Goal: Task Accomplishment & Management: Manage account settings

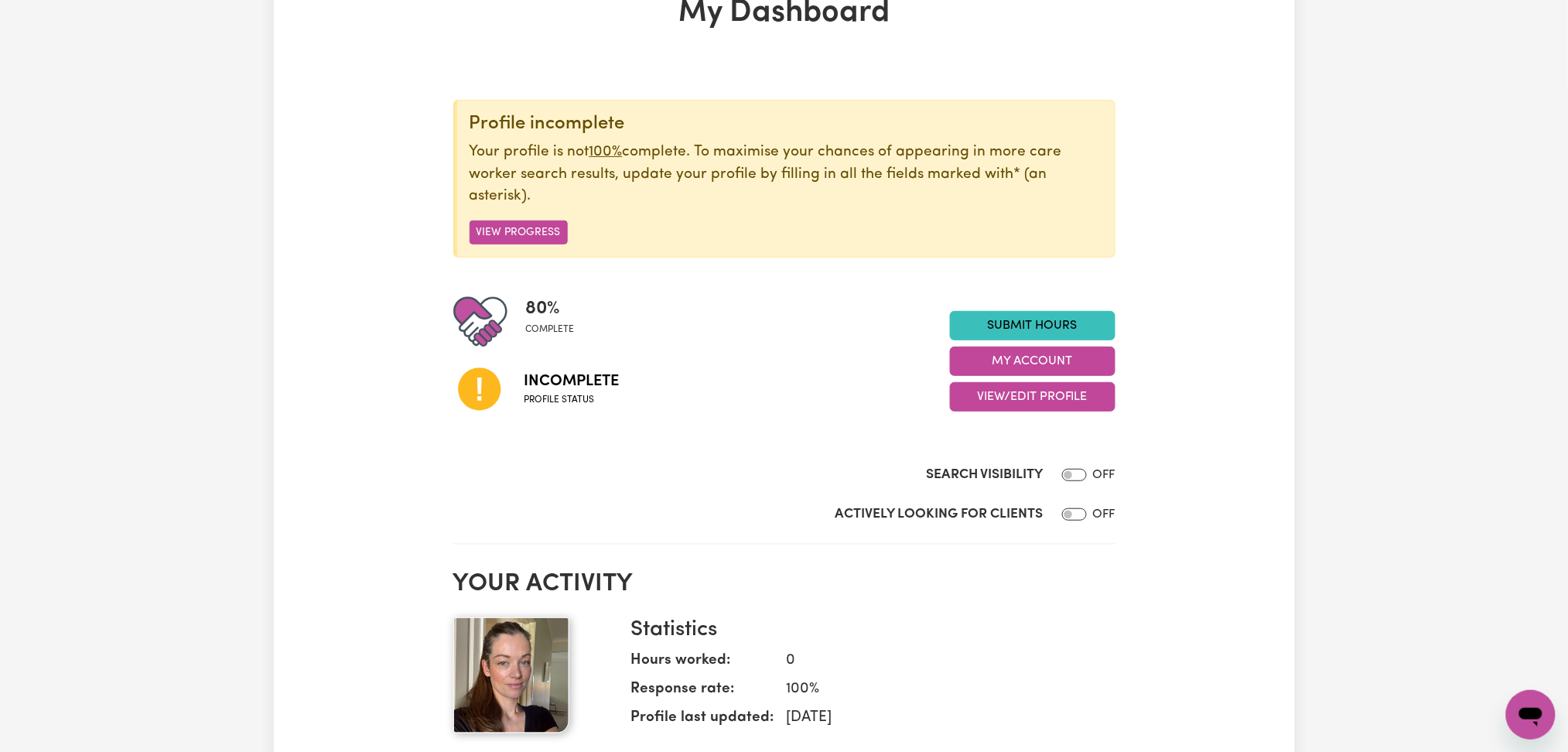
scroll to position [205, 0]
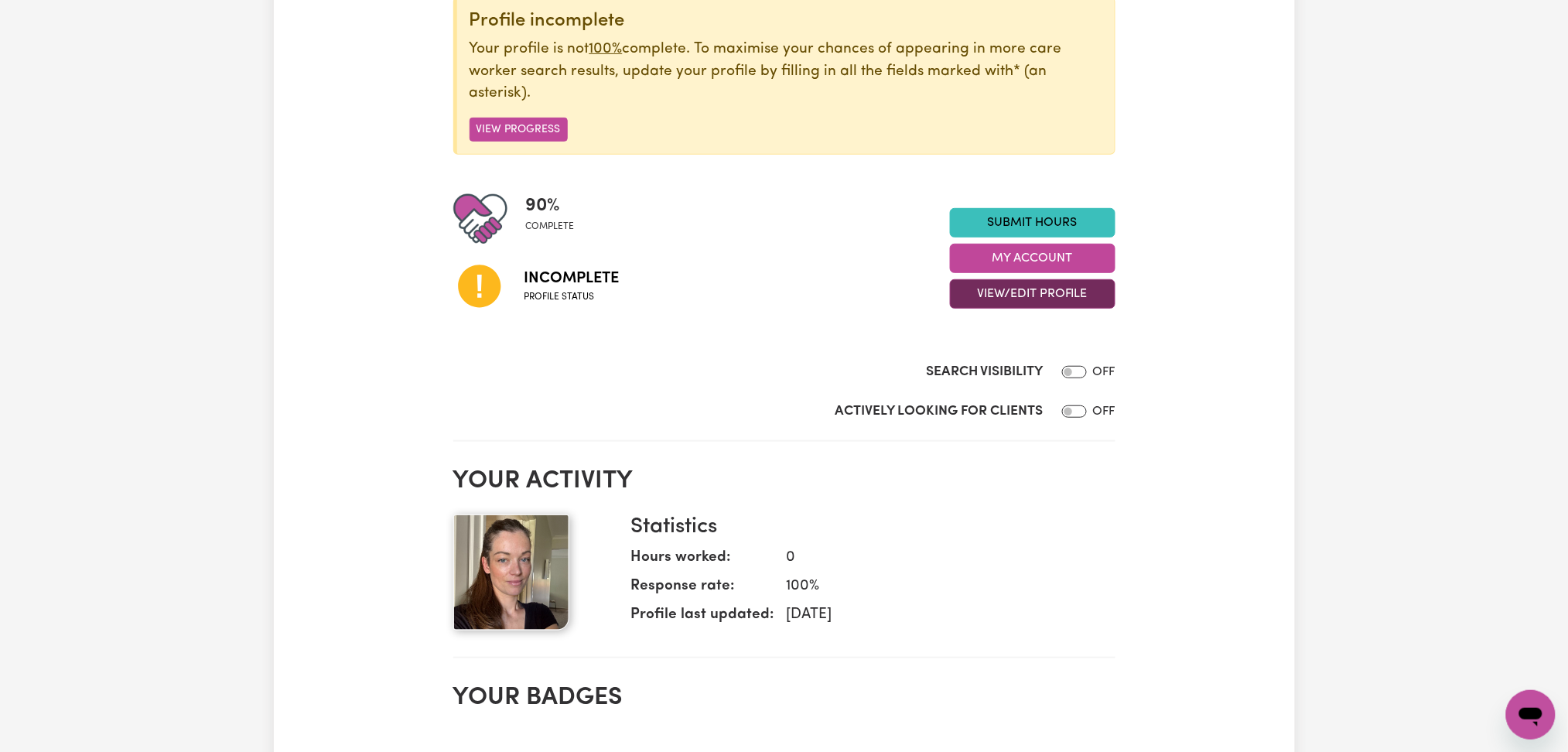
click at [1006, 301] on button "View/Edit Profile" at bounding box center [1033, 294] width 165 height 29
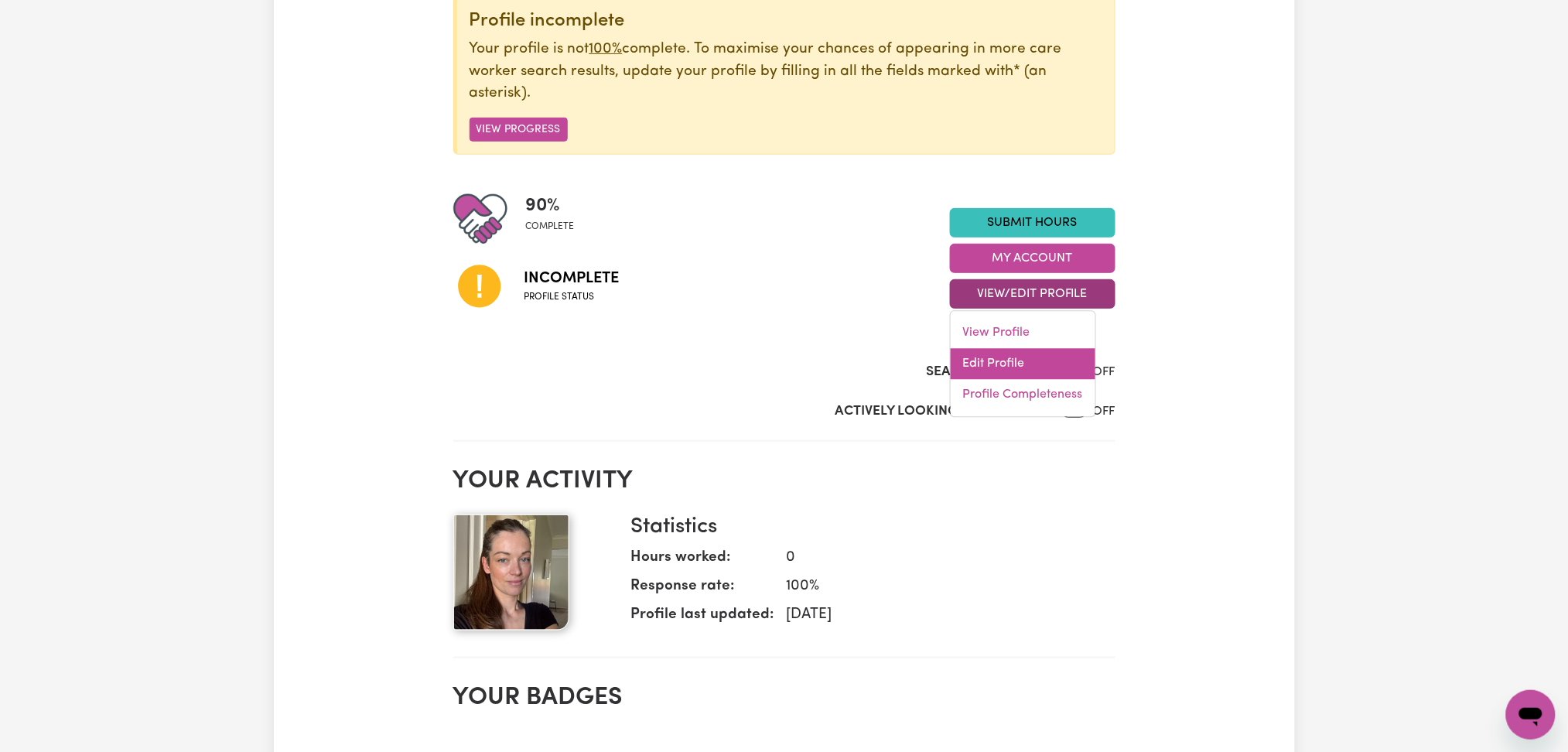
click at [1004, 372] on link "Edit Profile" at bounding box center [1023, 364] width 145 height 31
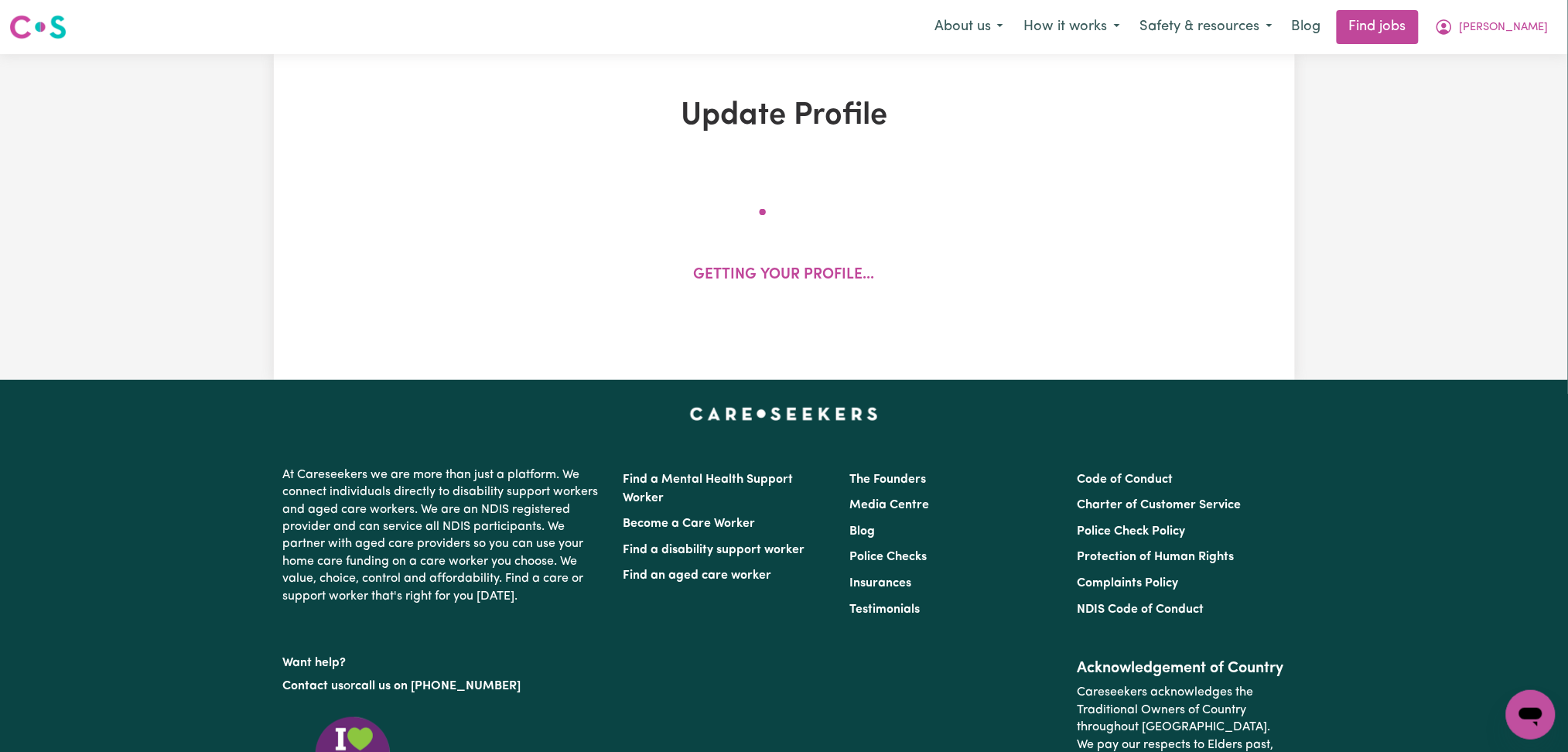
select select "[DEMOGRAPHIC_DATA]"
select select "Australian PR"
select select "Studying a healthcare related degree or qualification"
select select "37"
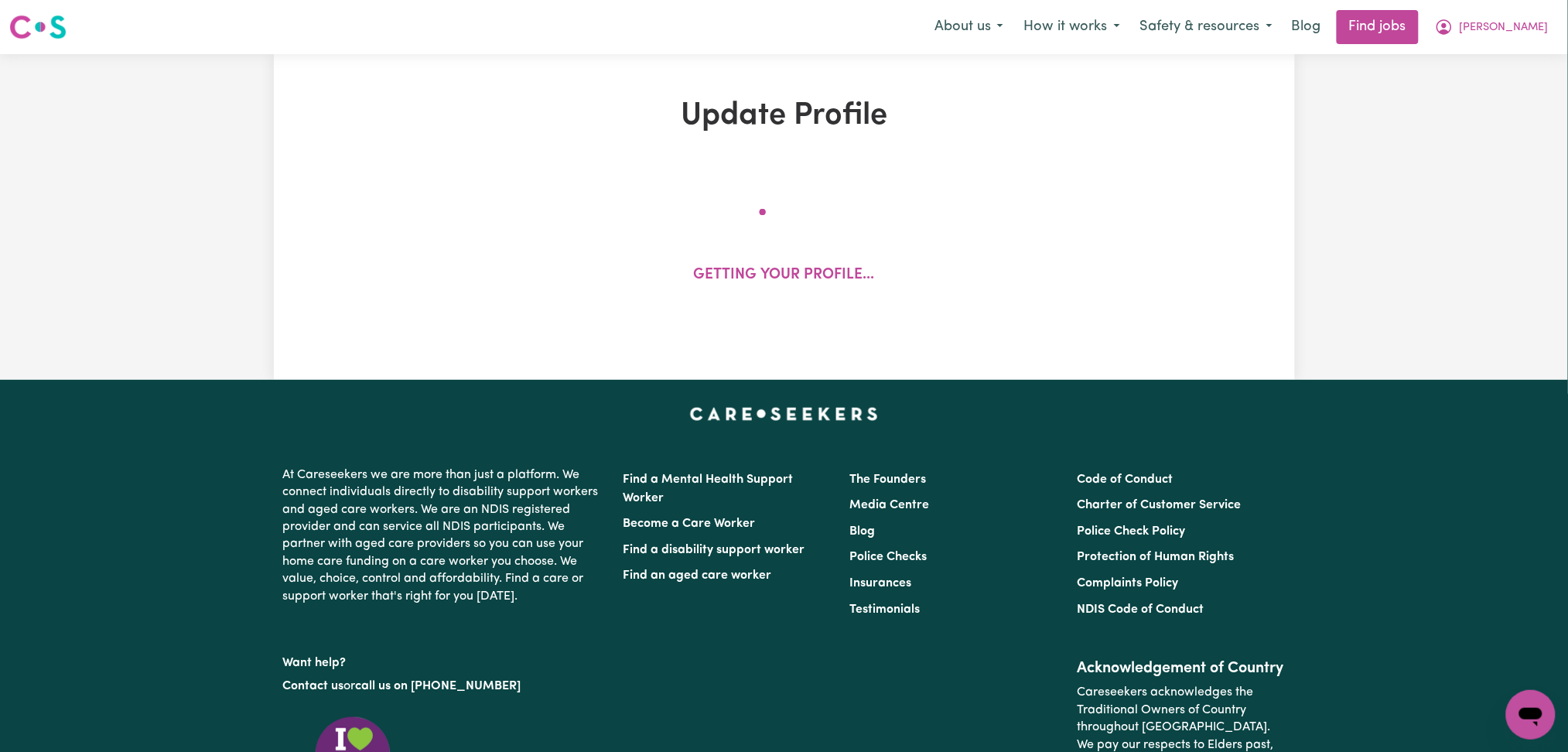
select select "37"
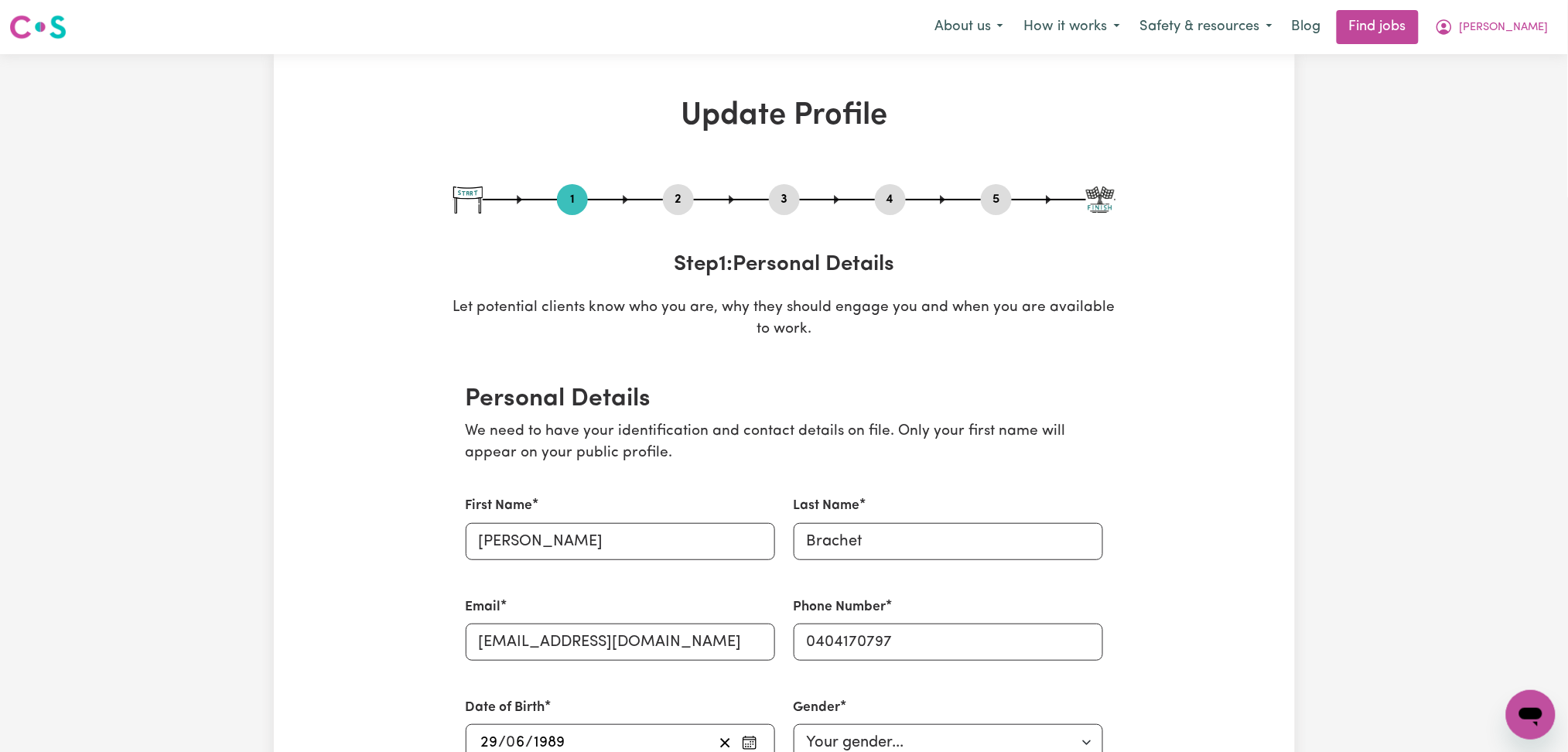
click at [999, 202] on button "5" at bounding box center [997, 199] width 31 height 20
select select "I am providing services privately on my own"
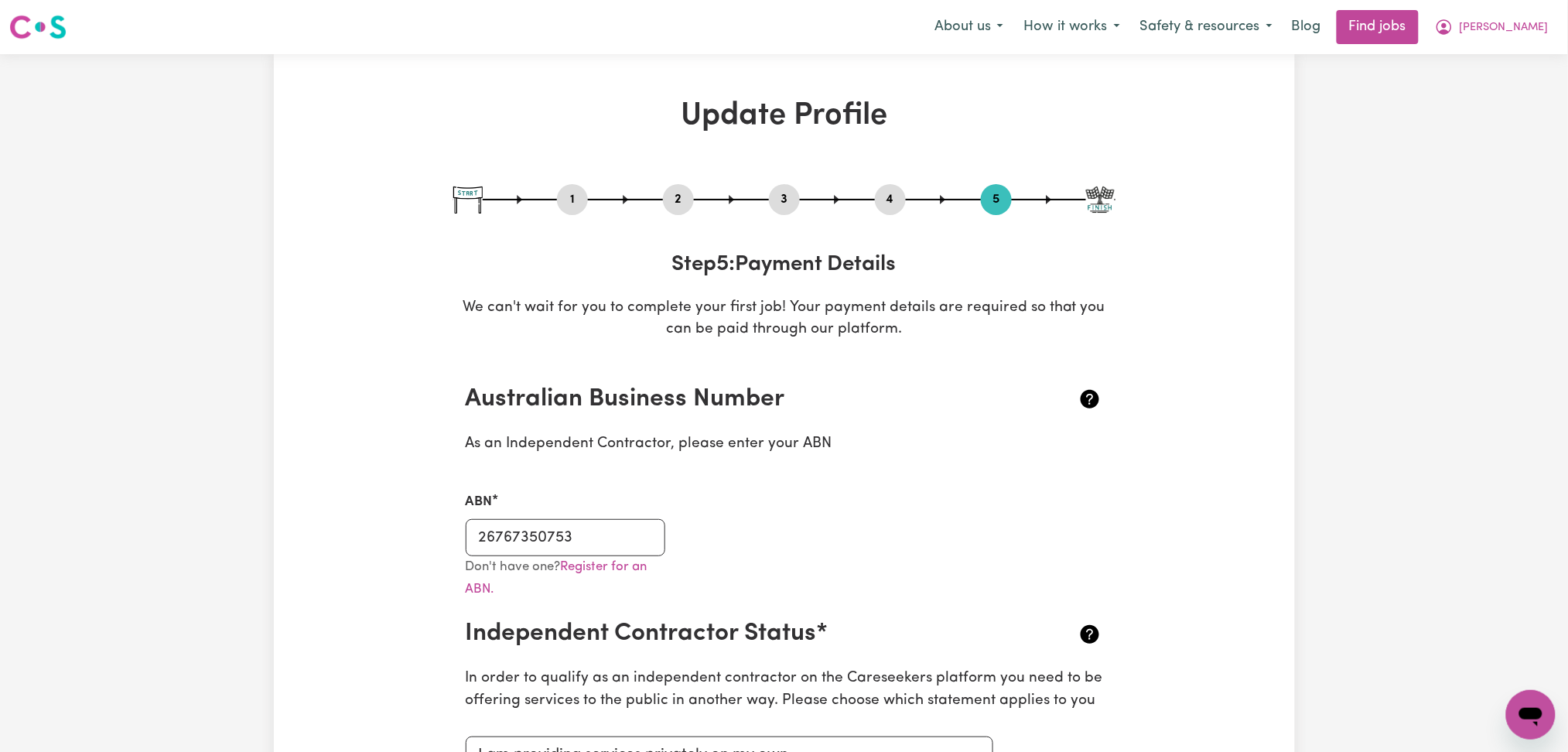
scroll to position [103, 0]
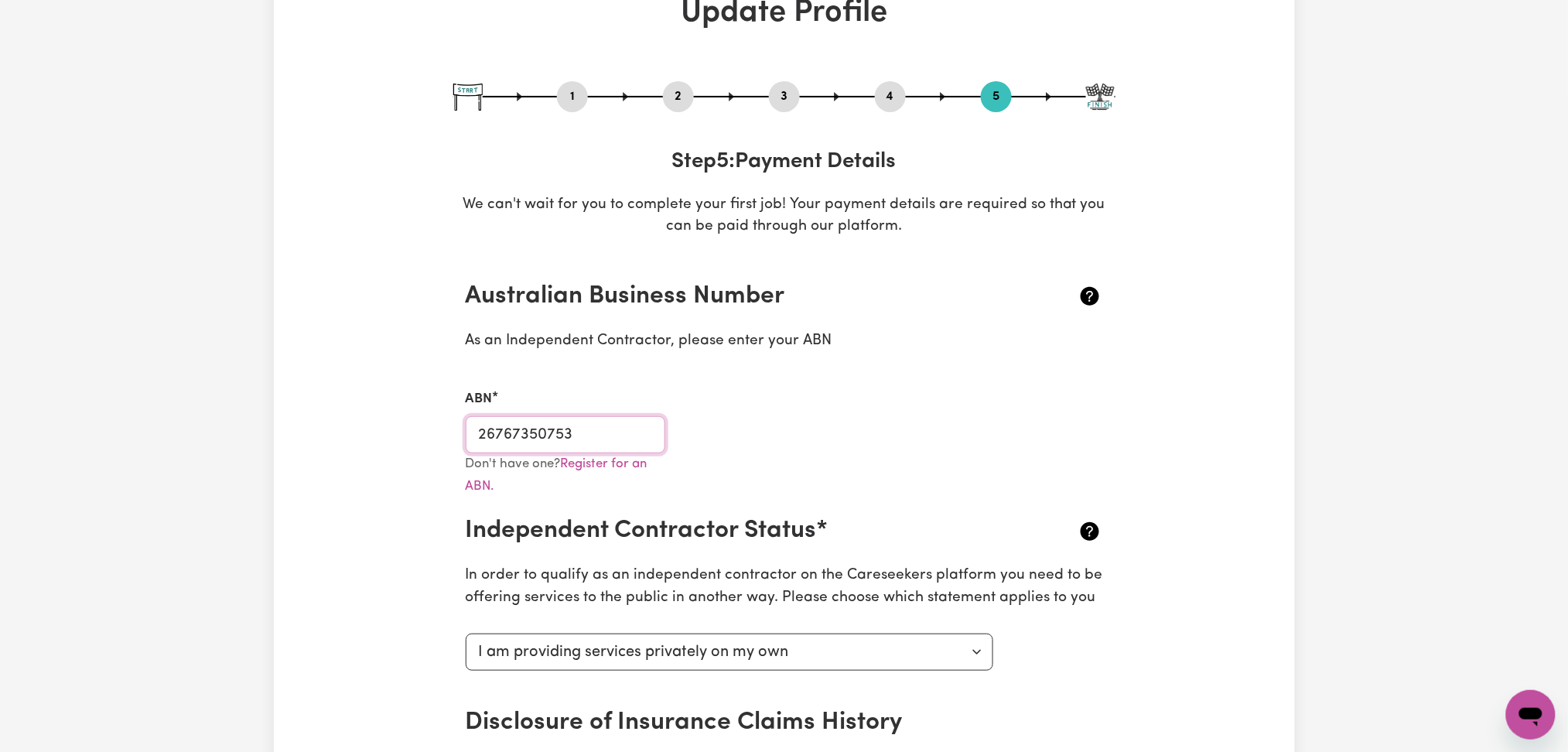
click at [568, 433] on input "26767350753" at bounding box center [566, 434] width 201 height 37
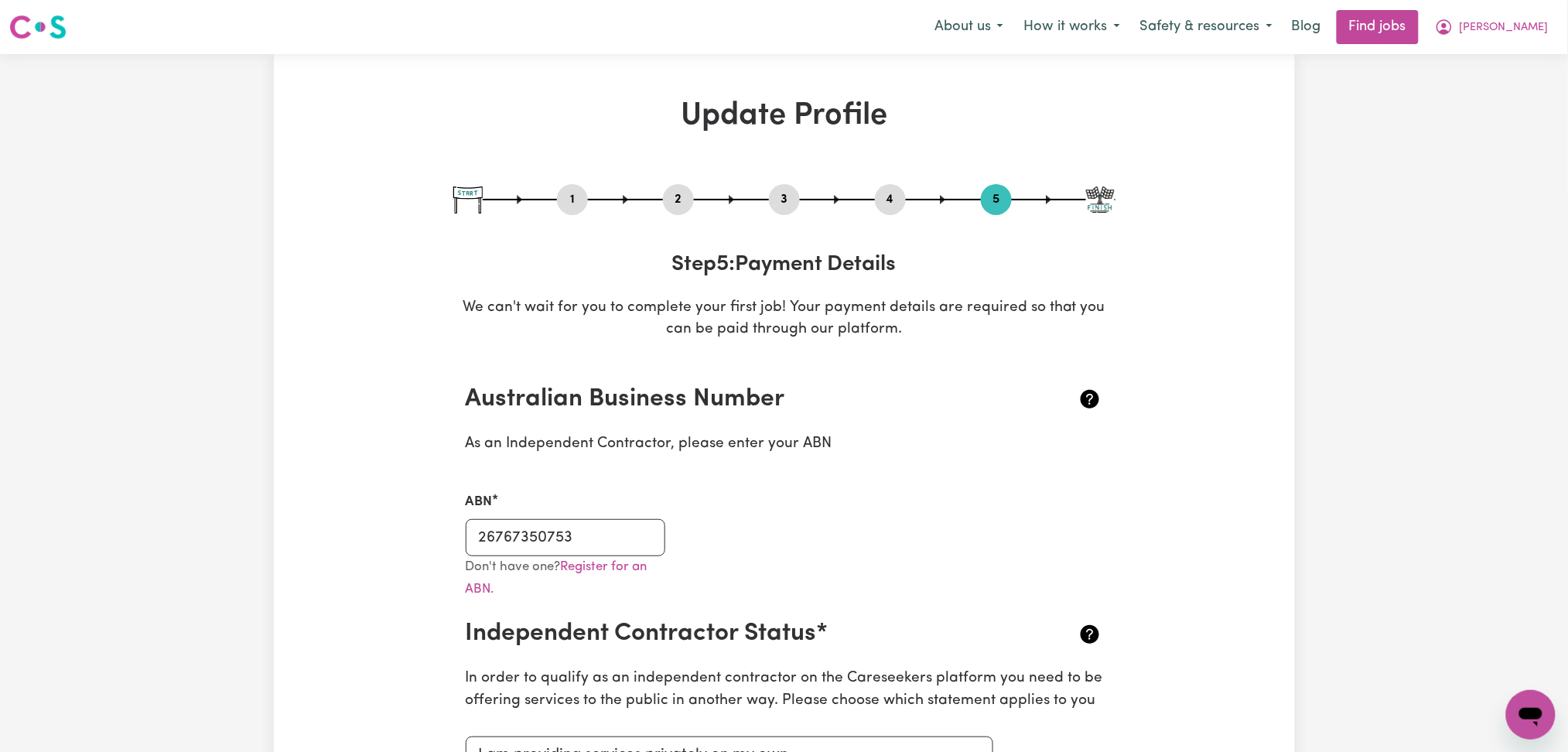
click at [884, 184] on div "4" at bounding box center [890, 200] width 31 height 31
click at [882, 189] on button "4" at bounding box center [890, 199] width 31 height 20
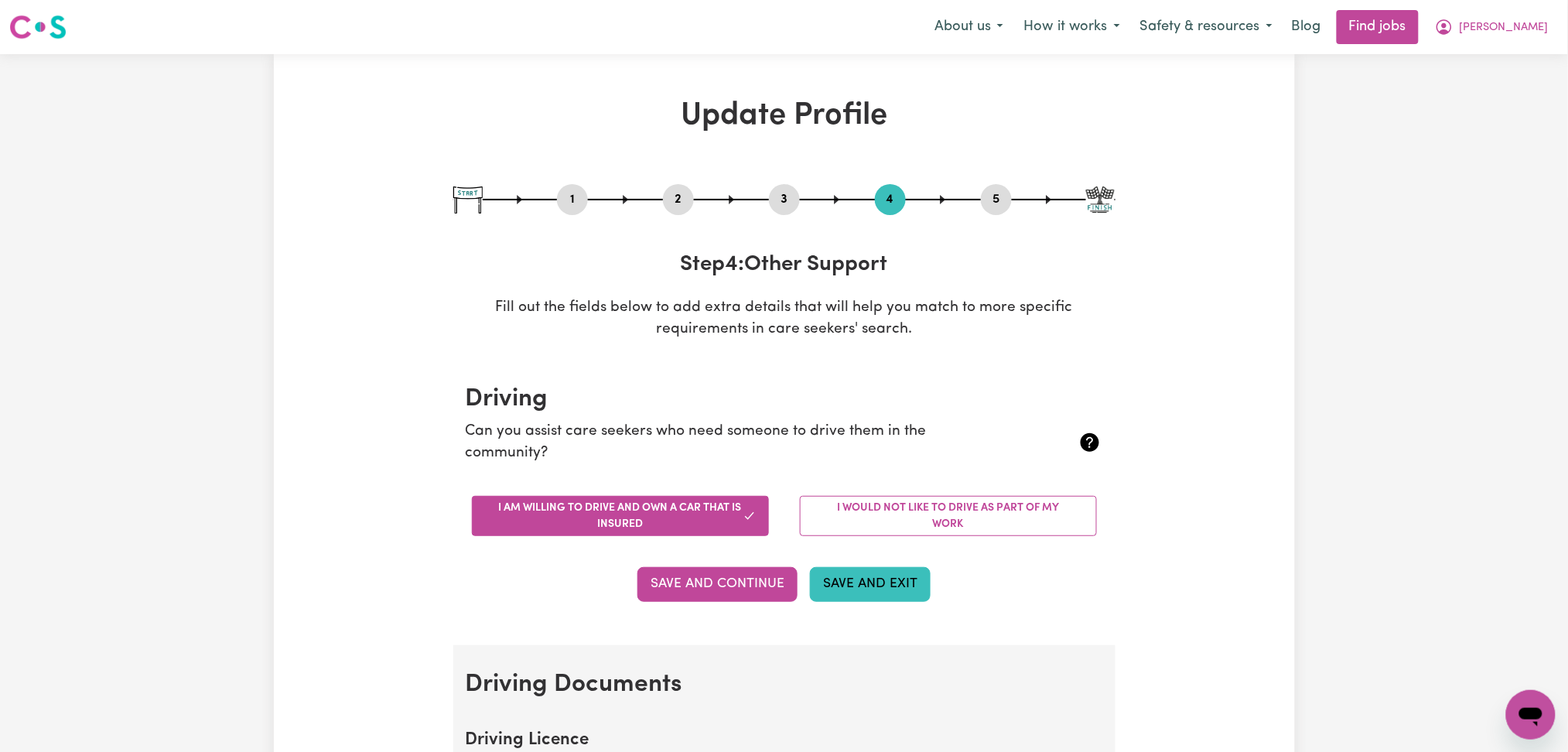
scroll to position [205, 0]
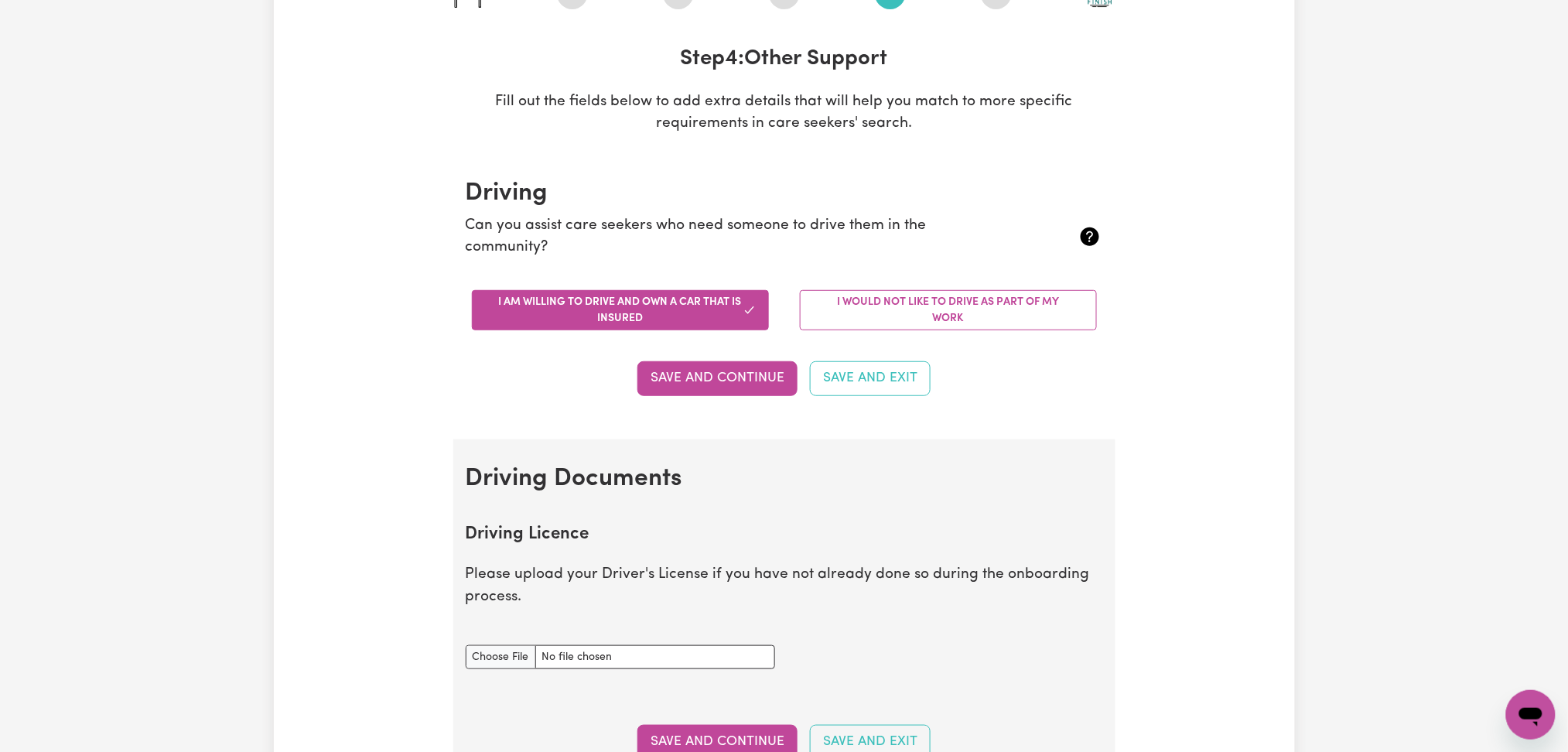
click at [867, 285] on div "I would not like to drive as part of my work" at bounding box center [948, 310] width 328 height 65
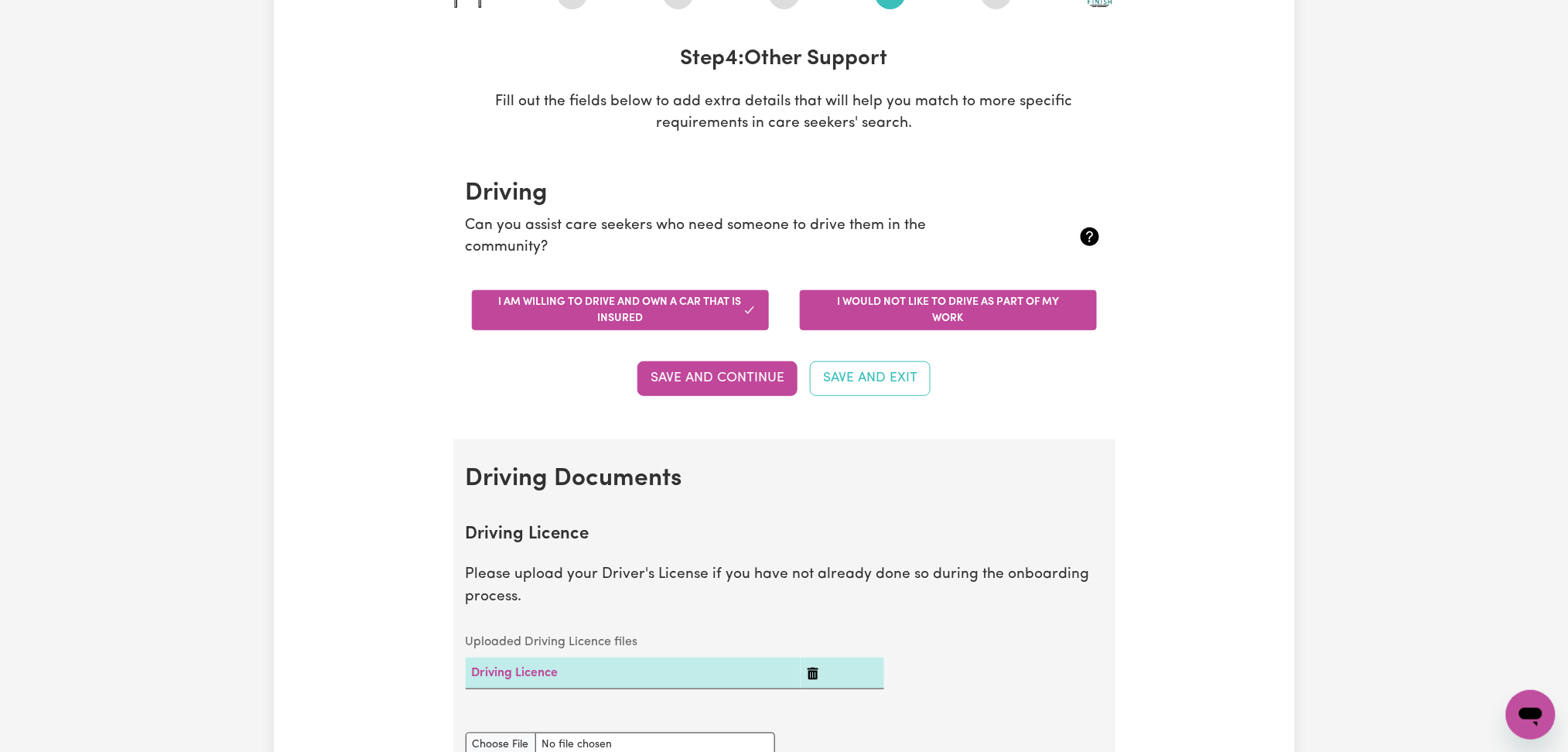
click at [861, 308] on button "I would not like to drive as part of my work" at bounding box center [948, 310] width 297 height 40
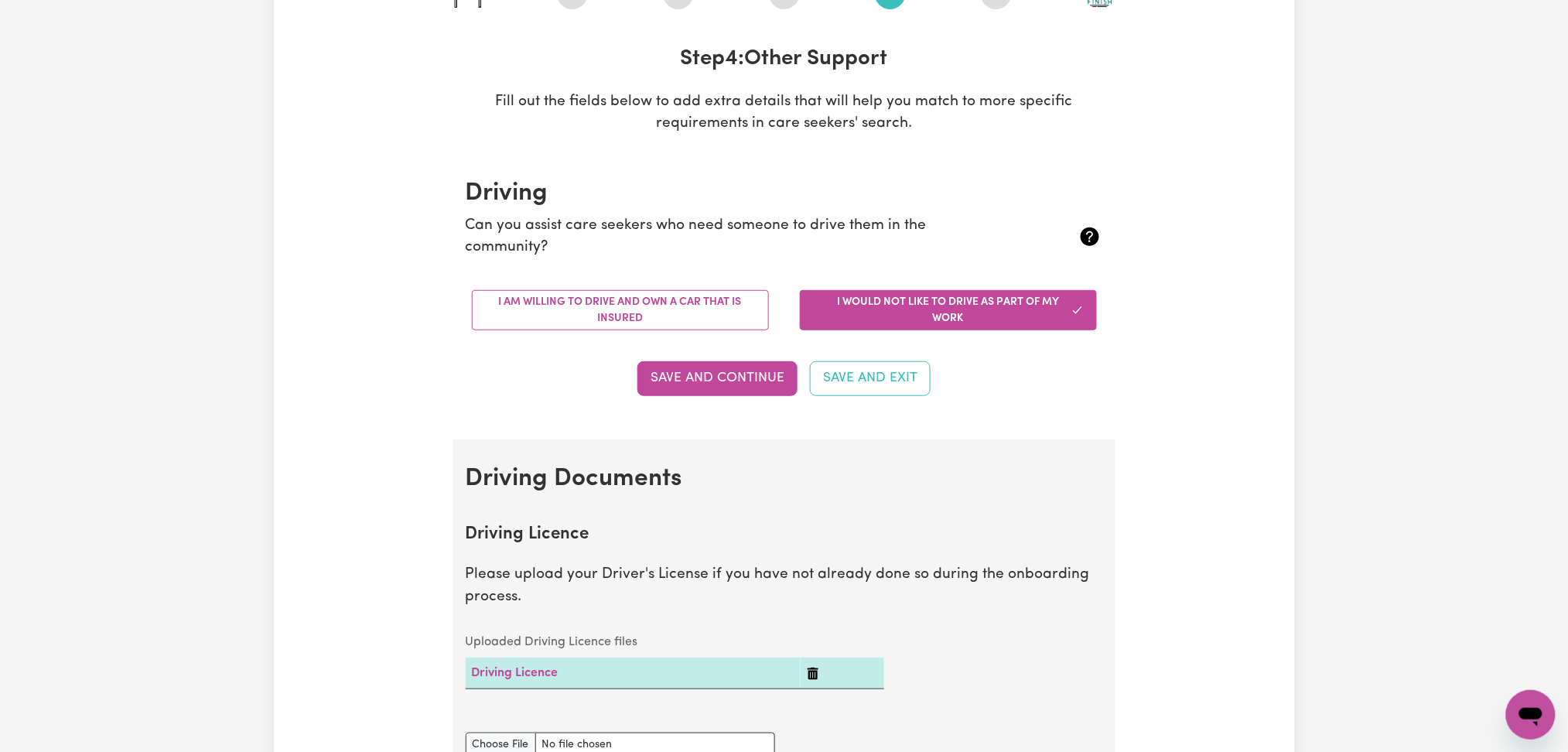
click at [726, 398] on section "Driving Can you assist care seekers who need someone to drive them in the commu…" at bounding box center [784, 296] width 662 height 284
click at [738, 370] on button "Save and Continue" at bounding box center [717, 378] width 160 height 34
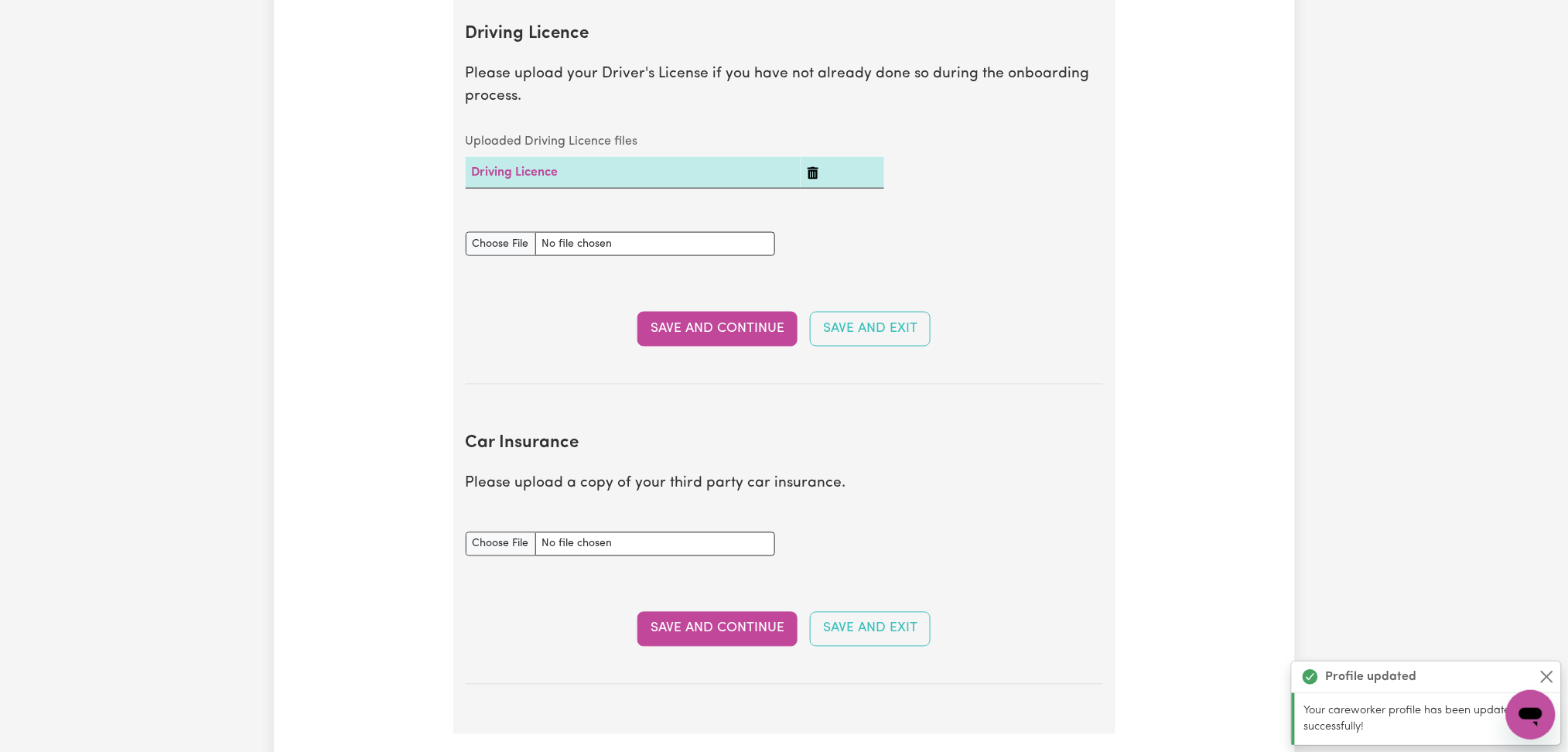
scroll to position [809, 0]
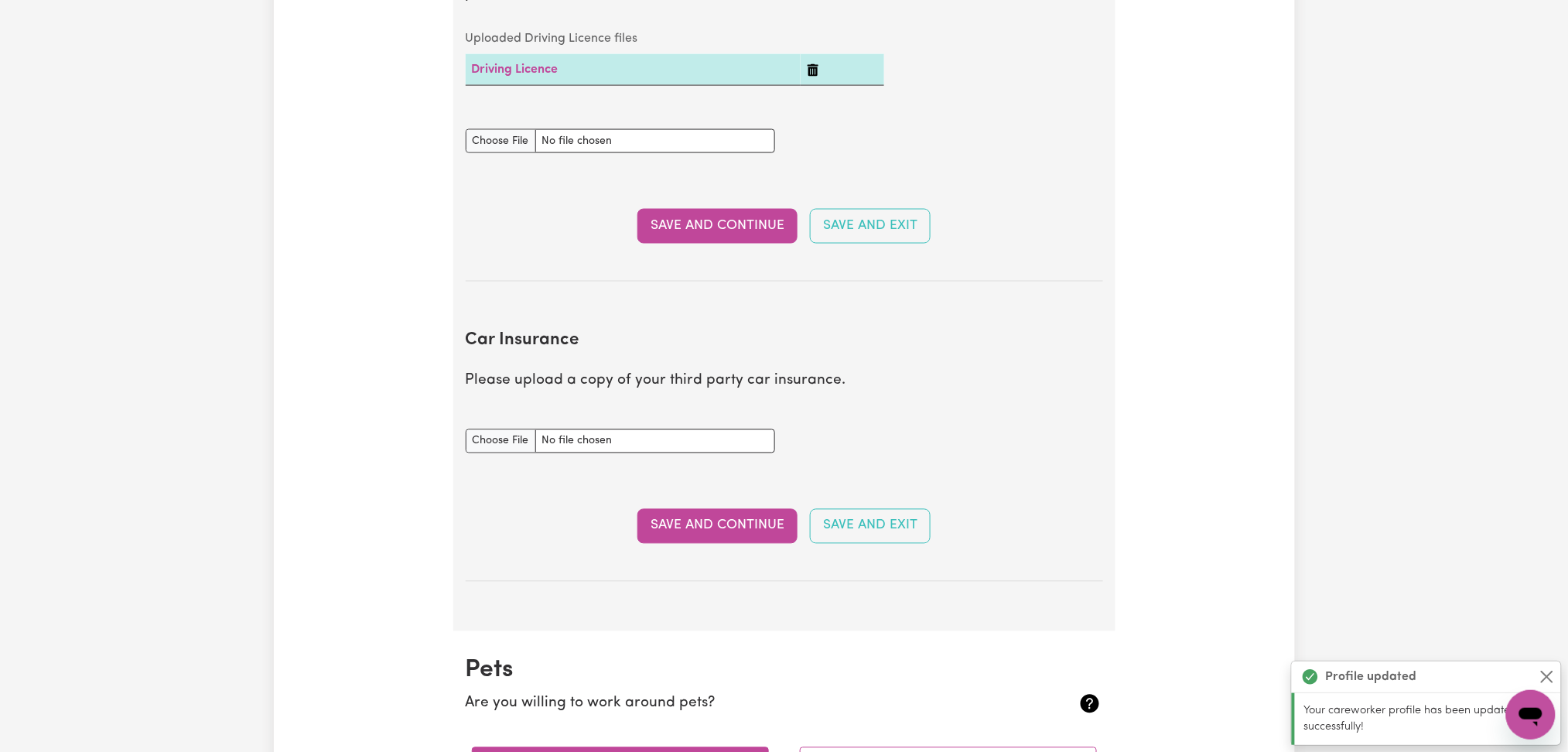
click at [810, 69] on icon "Delete Driving Licence" at bounding box center [812, 70] width 10 height 12
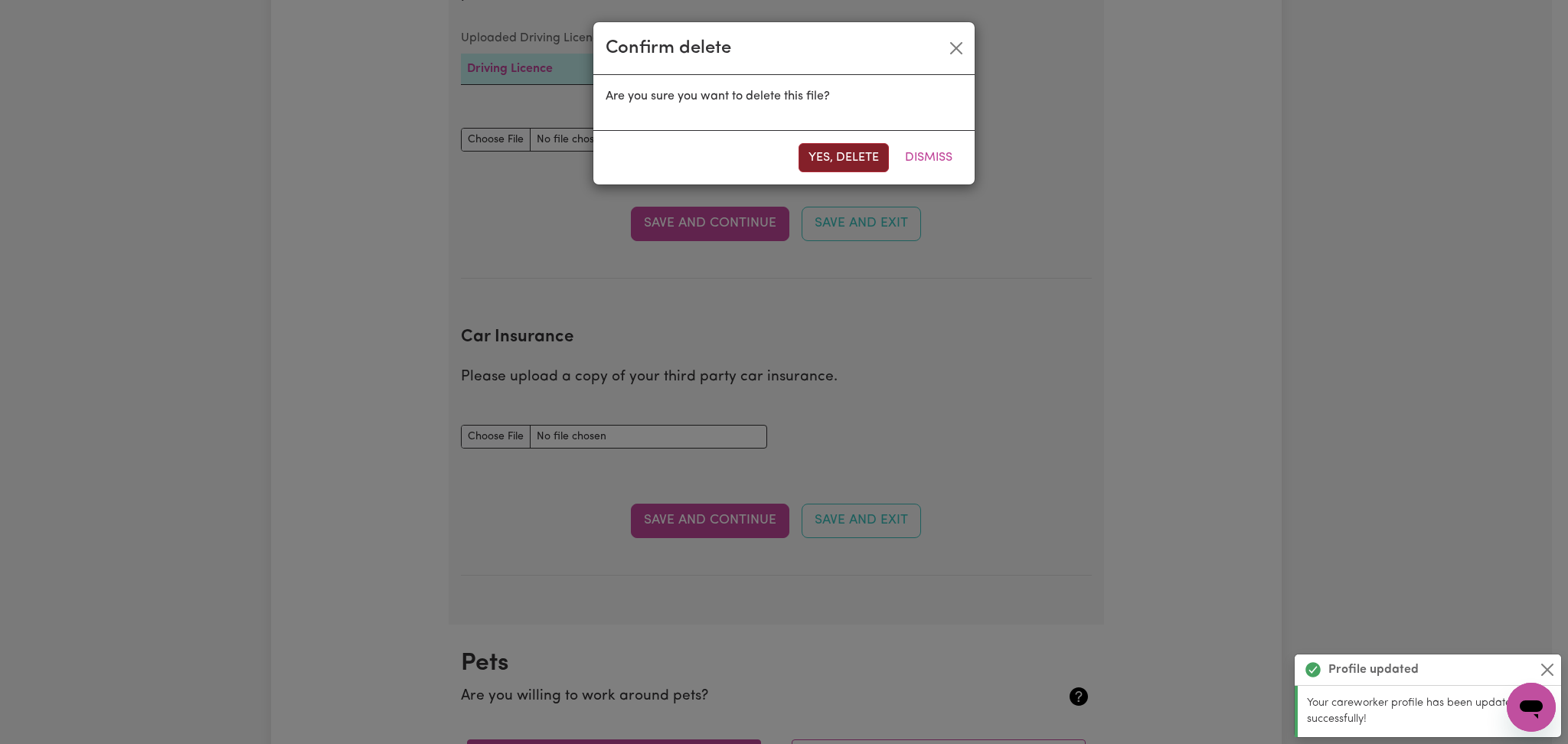
click at [829, 169] on button "Yes, delete" at bounding box center [844, 157] width 90 height 29
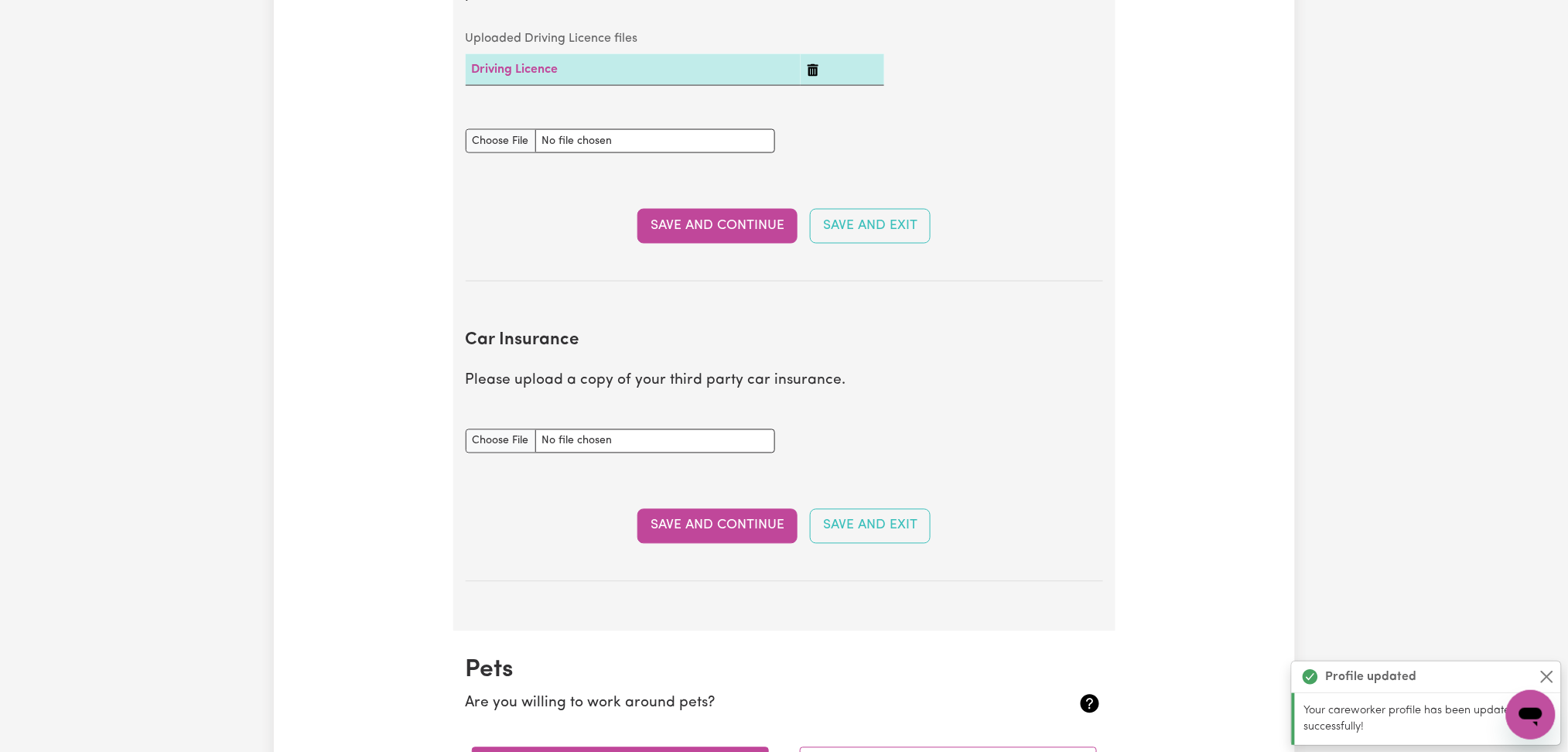
click at [817, 160] on div "Driving Licence document" at bounding box center [784, 141] width 656 height 61
click at [736, 218] on button "Save and Continue" at bounding box center [717, 226] width 160 height 34
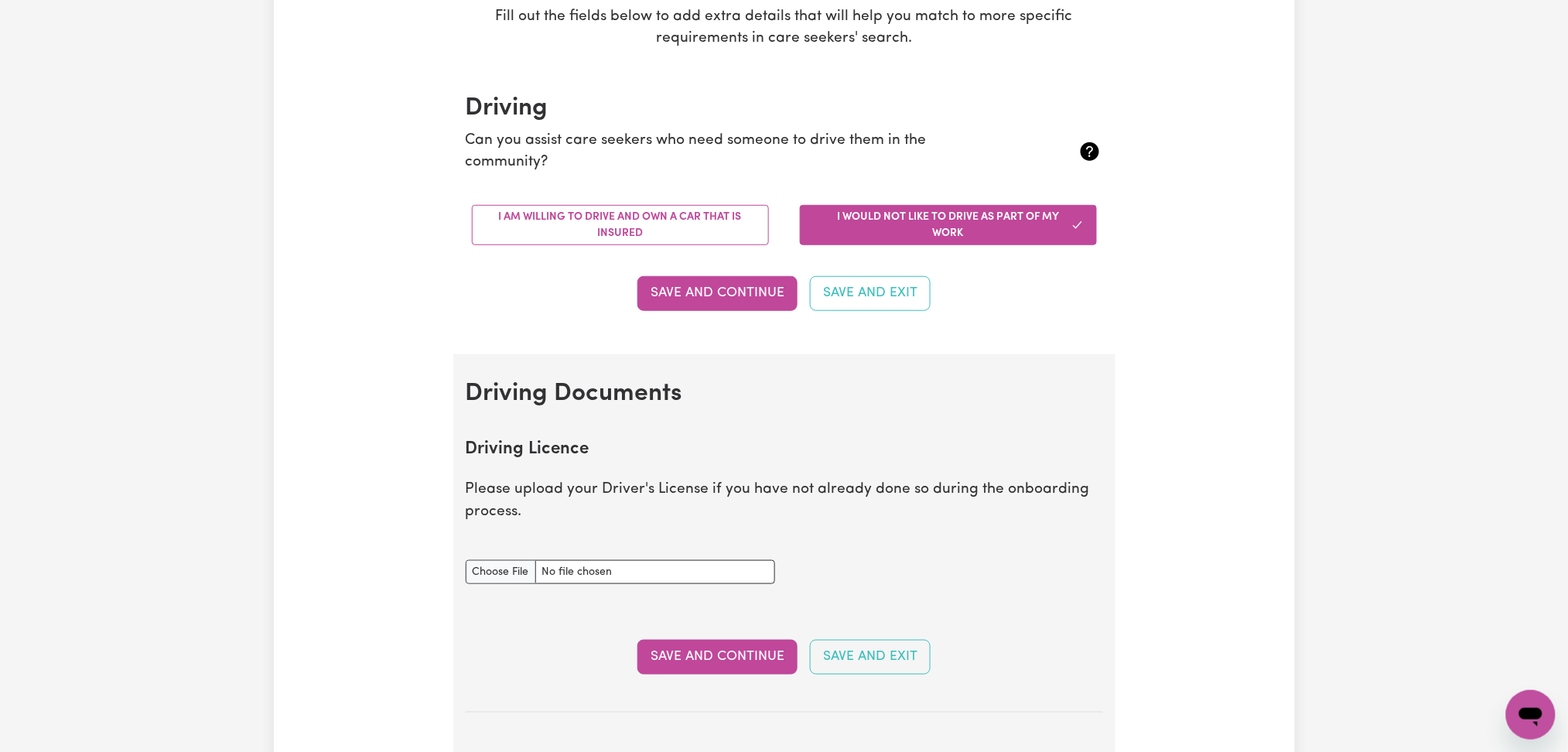
scroll to position [85, 0]
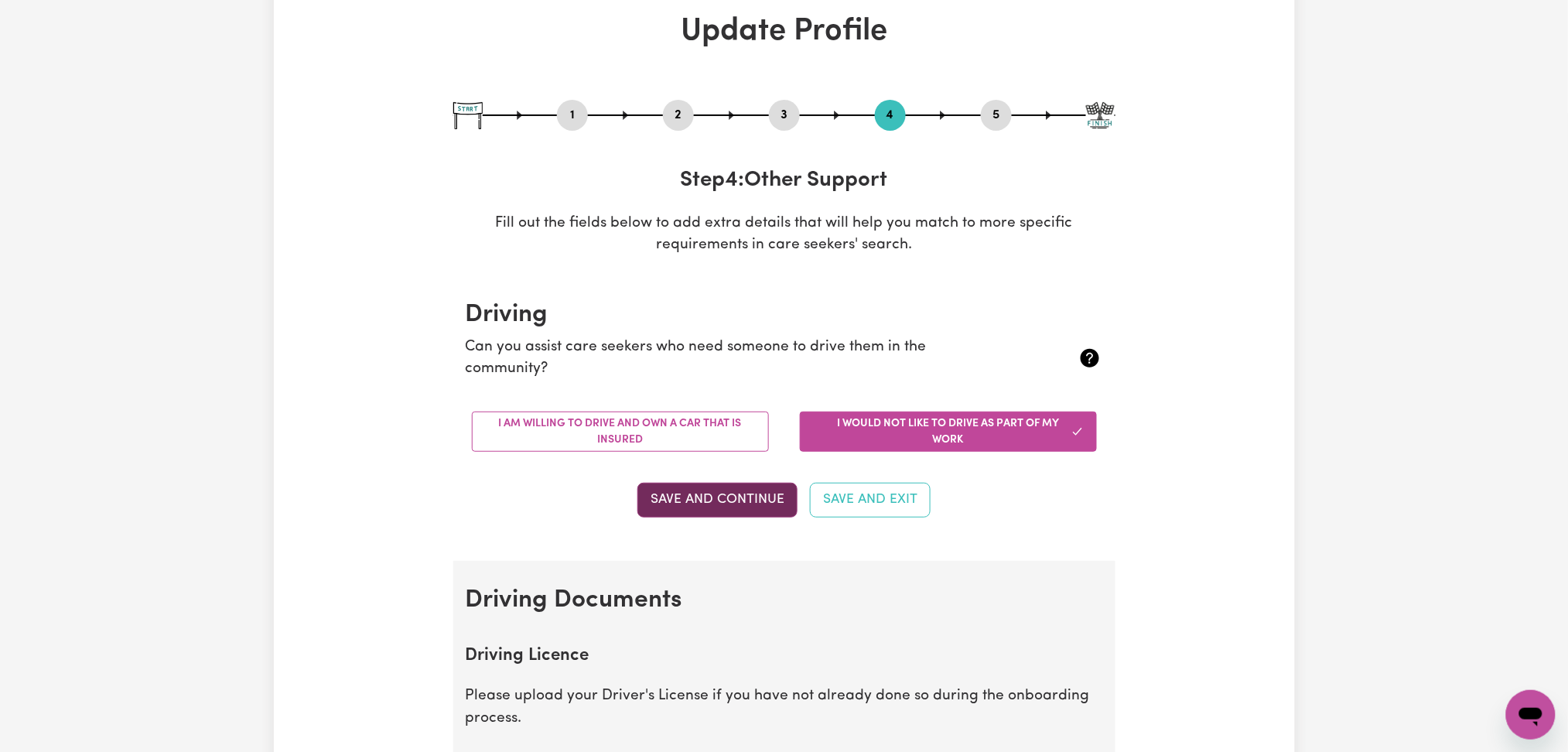
click at [745, 495] on button "Save and Continue" at bounding box center [717, 500] width 160 height 34
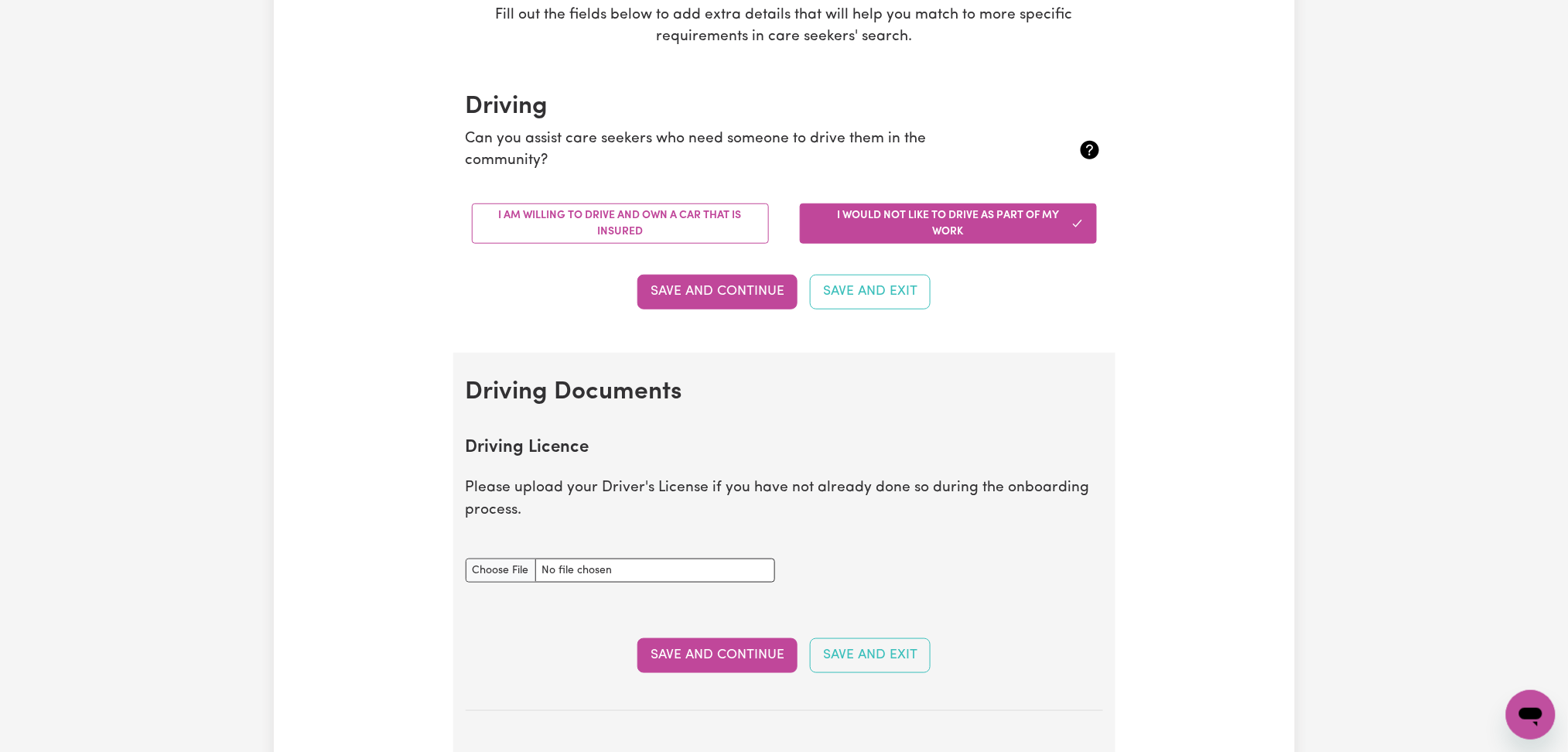
scroll to position [0, 0]
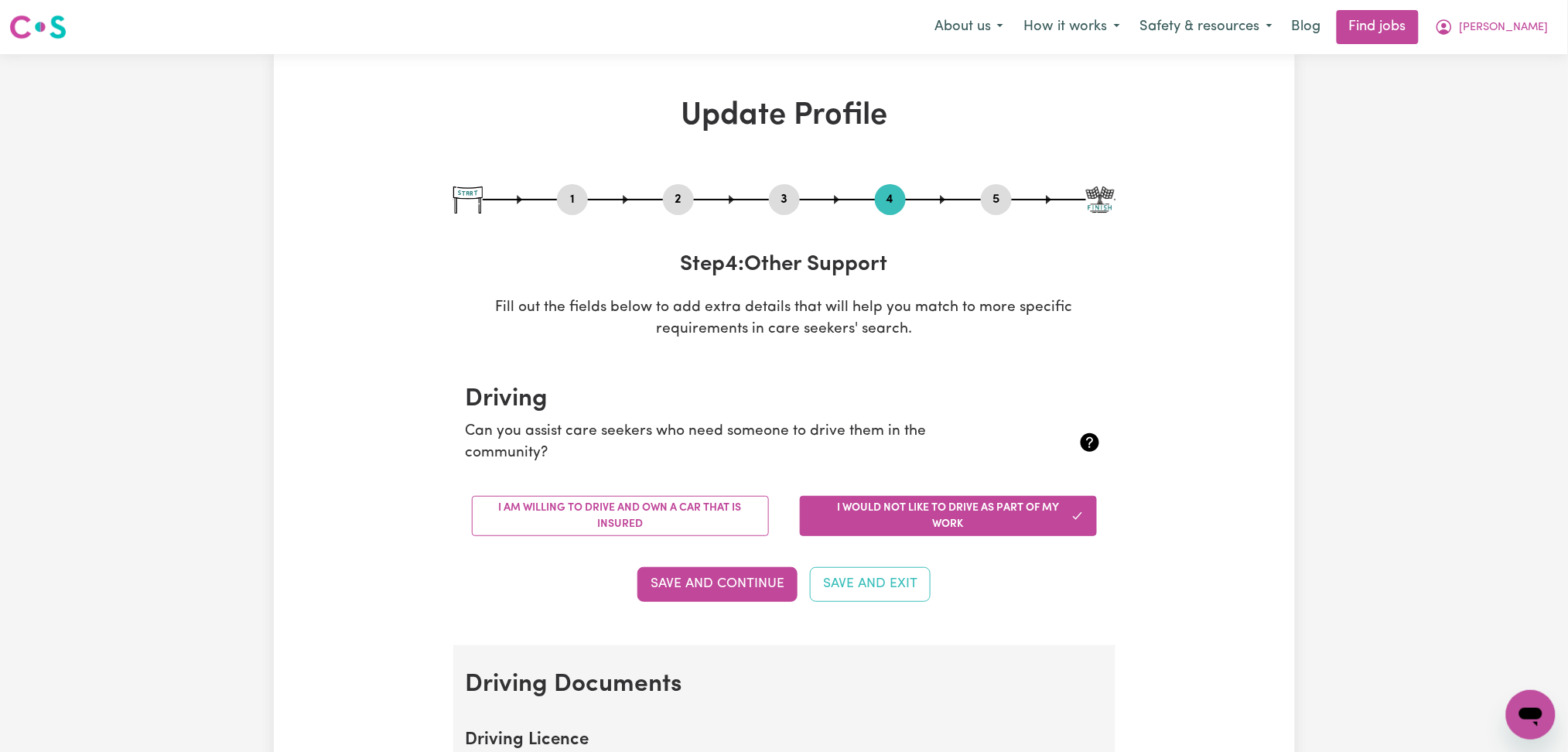
click at [688, 200] on button "2" at bounding box center [678, 199] width 31 height 20
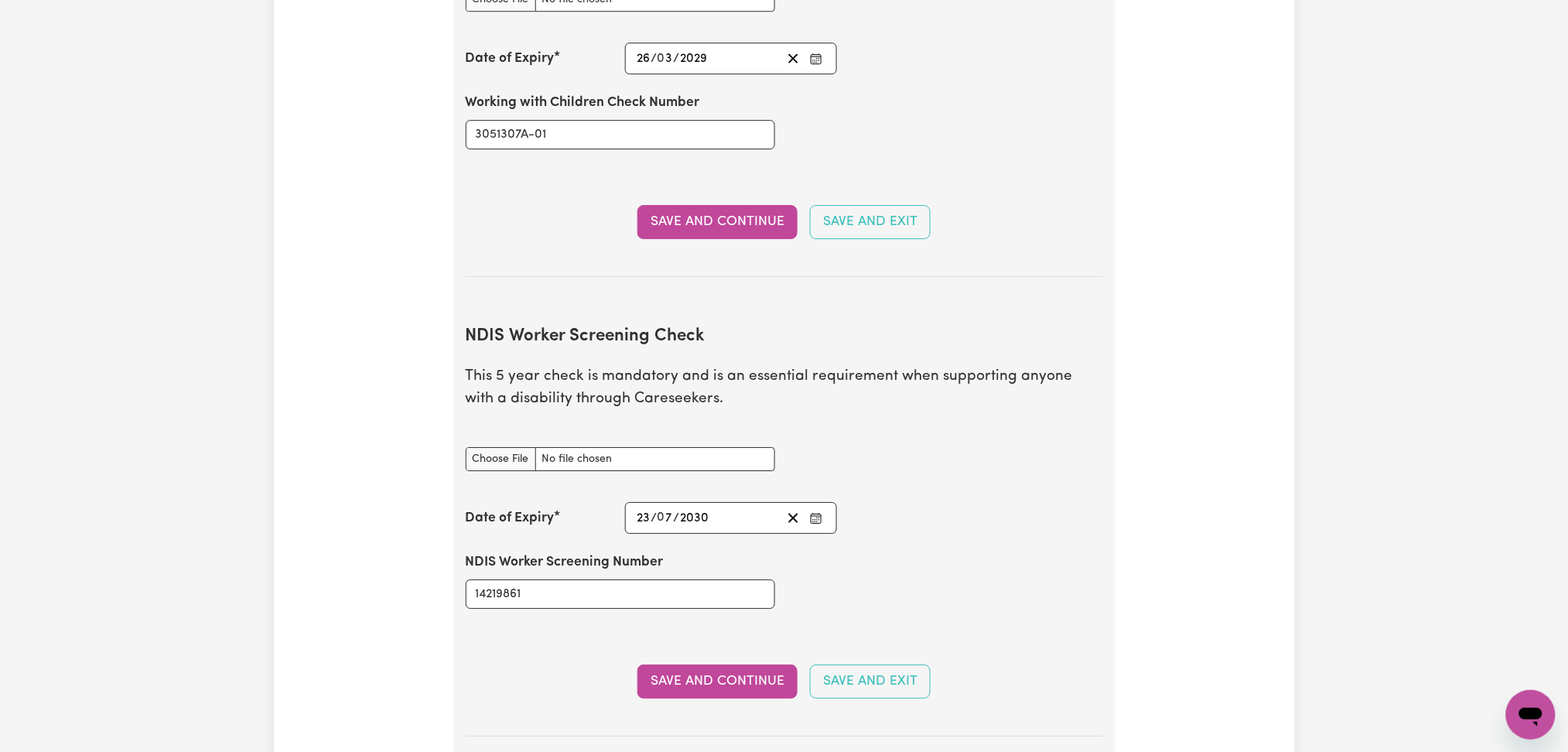
scroll to position [1959, 0]
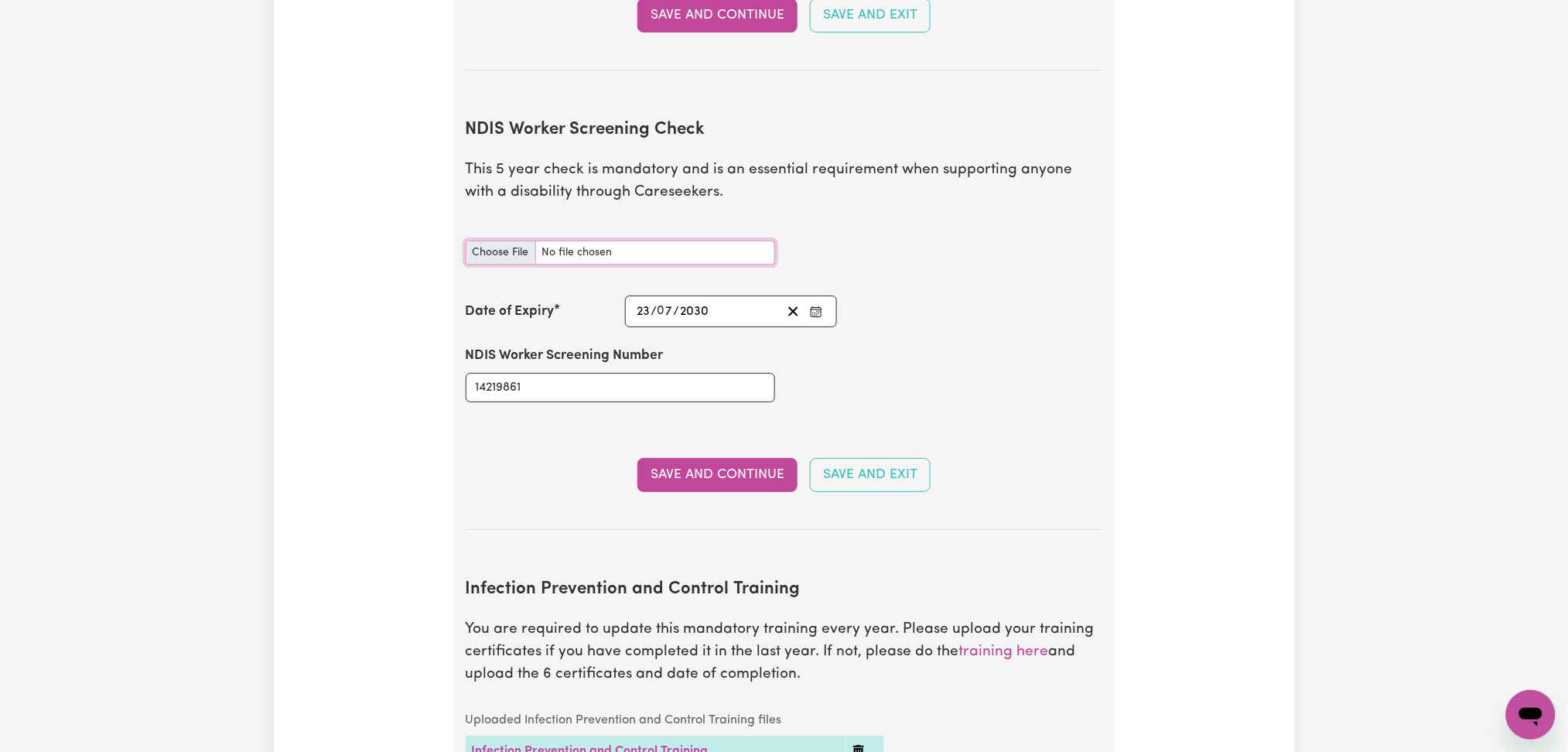
click at [489, 241] on input "NDIS Worker Screening Check document" at bounding box center [620, 252] width 309 height 24
type input "C:\fakepath\[PERSON_NAME] 14219861 - 23072030.png"
click at [731, 458] on button "Save and Continue" at bounding box center [717, 475] width 160 height 34
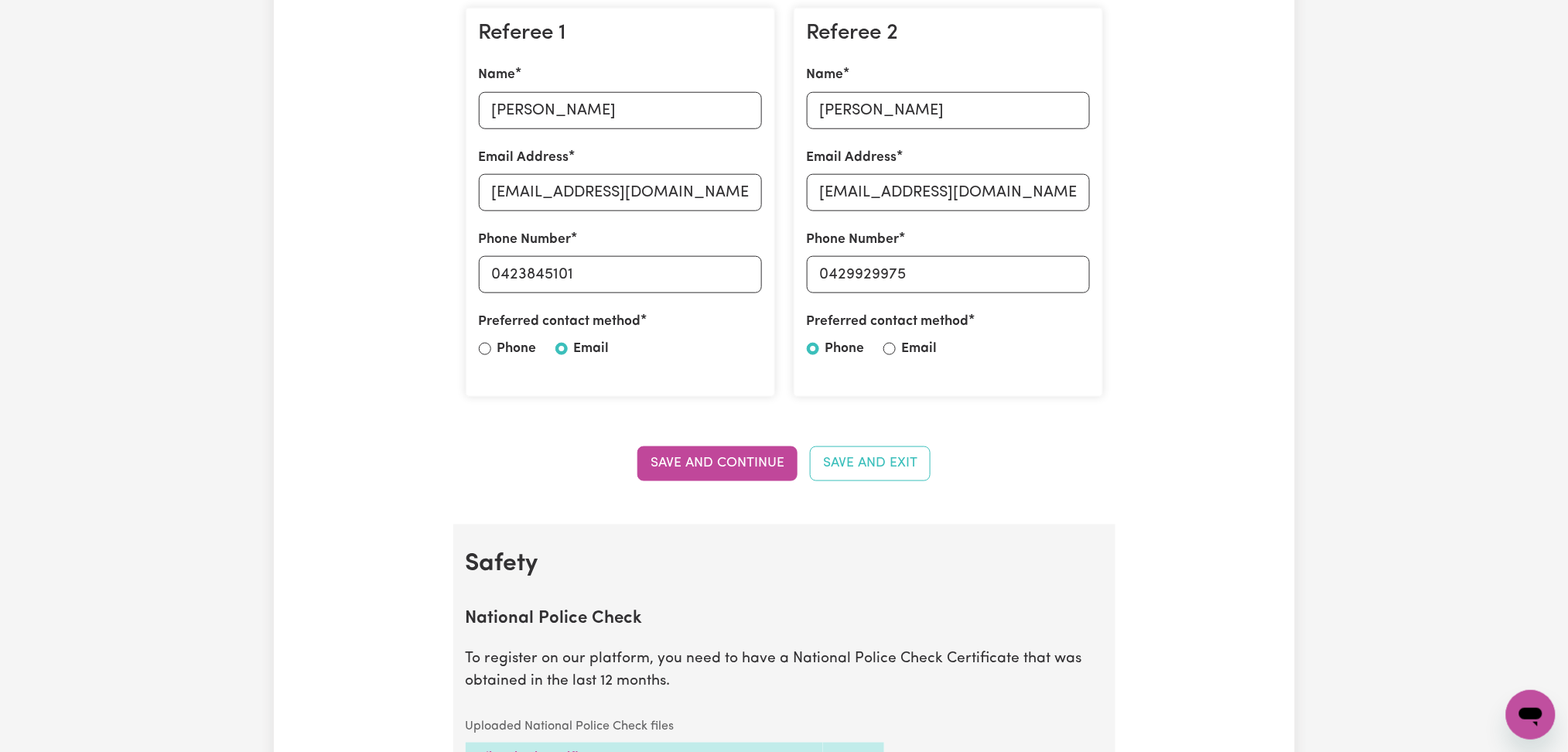
scroll to position [0, 0]
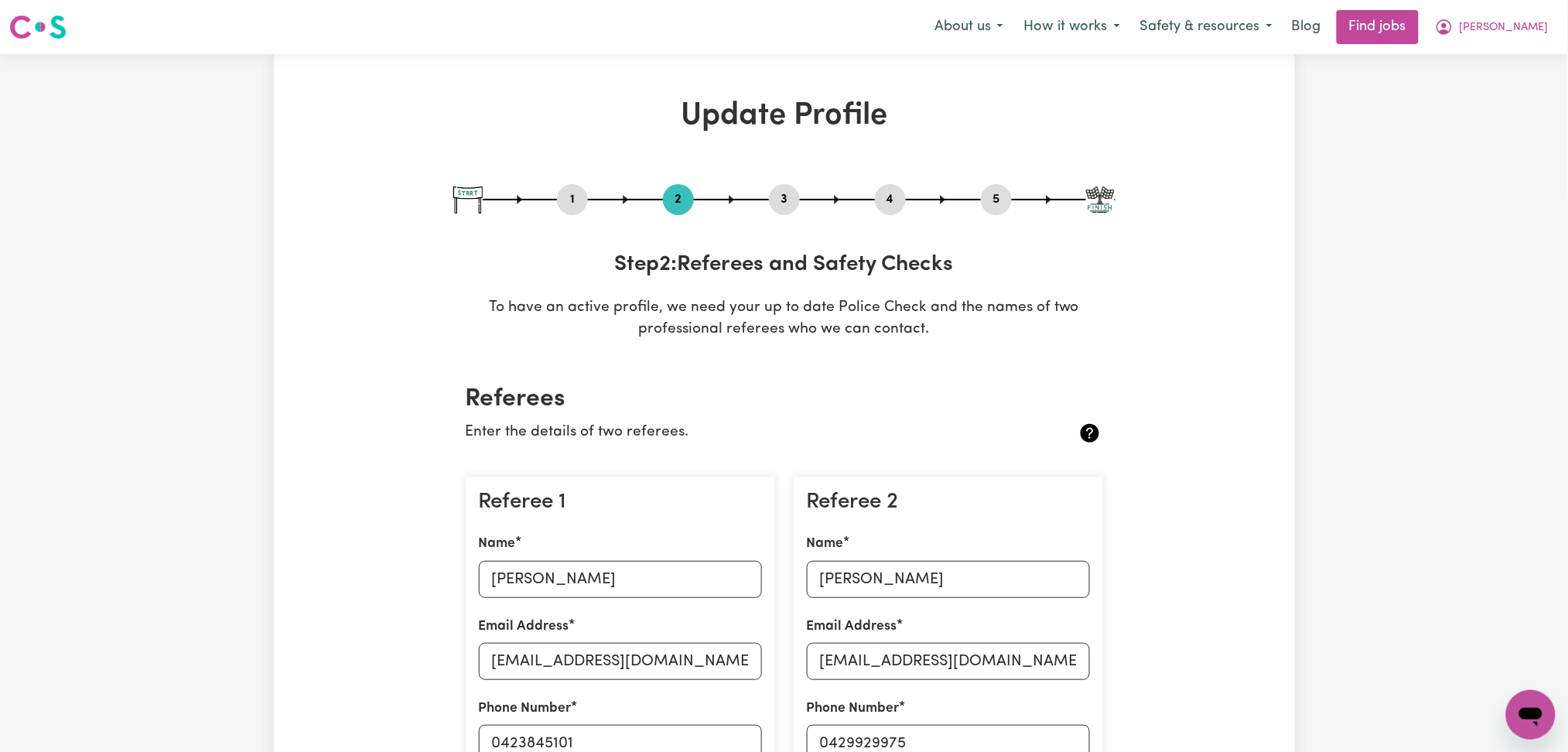
click at [1550, 8] on nav "Menu About us How it works Safety & resources Blog Find jobs [PERSON_NAME]" at bounding box center [784, 27] width 1568 height 54
click at [1546, 19] on button "[PERSON_NAME]" at bounding box center [1492, 27] width 134 height 32
click at [1497, 91] on link "My Dashboard" at bounding box center [1497, 88] width 123 height 29
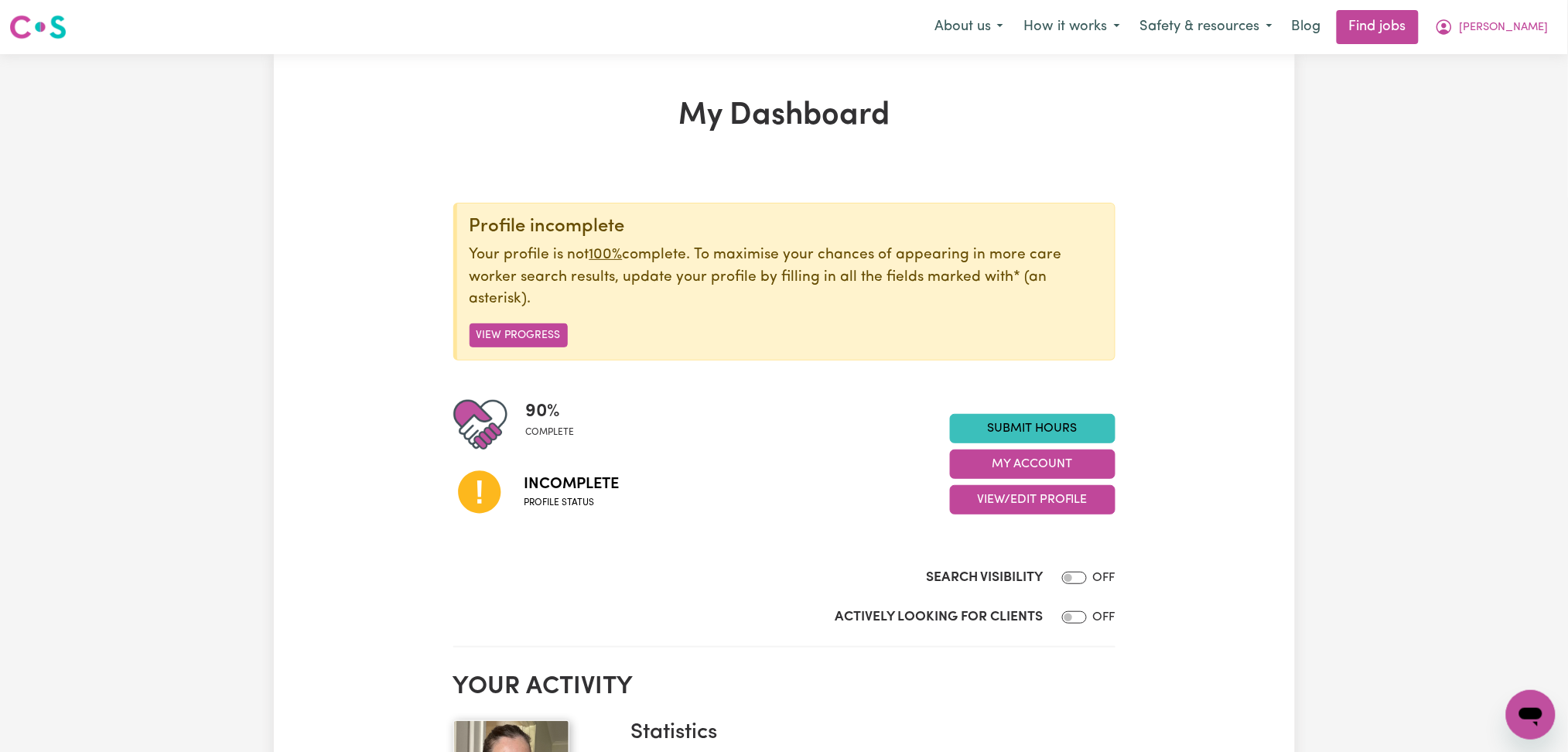
checkbox input "true"
click at [1069, 623] on input "Actively Looking for Clients" at bounding box center [1074, 617] width 25 height 12
checkbox input "true"
click at [1523, 23] on span "[PERSON_NAME]" at bounding box center [1504, 28] width 89 height 17
click at [1493, 123] on link "Logout" at bounding box center [1497, 118] width 123 height 29
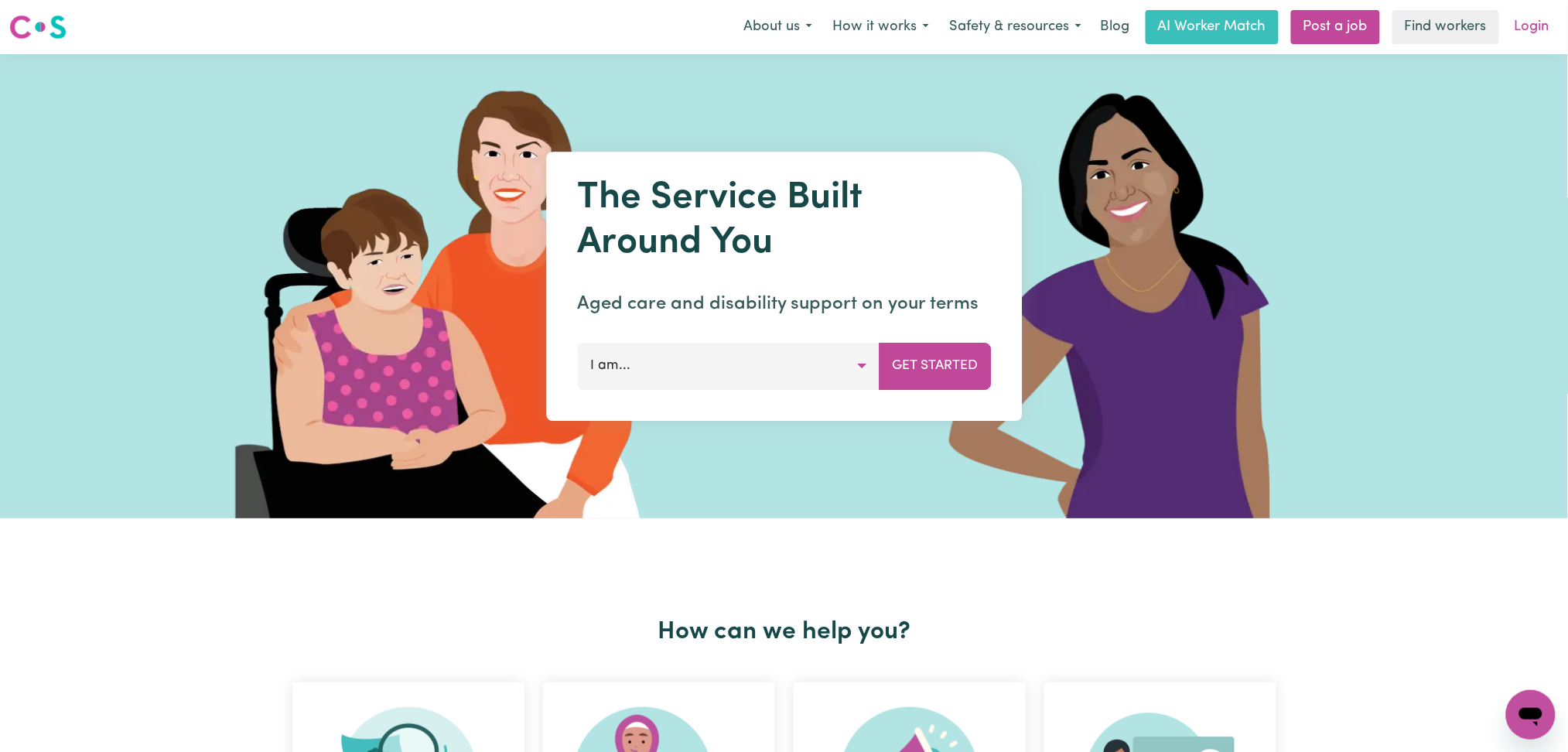
click at [1528, 35] on link "Login" at bounding box center [1532, 28] width 53 height 34
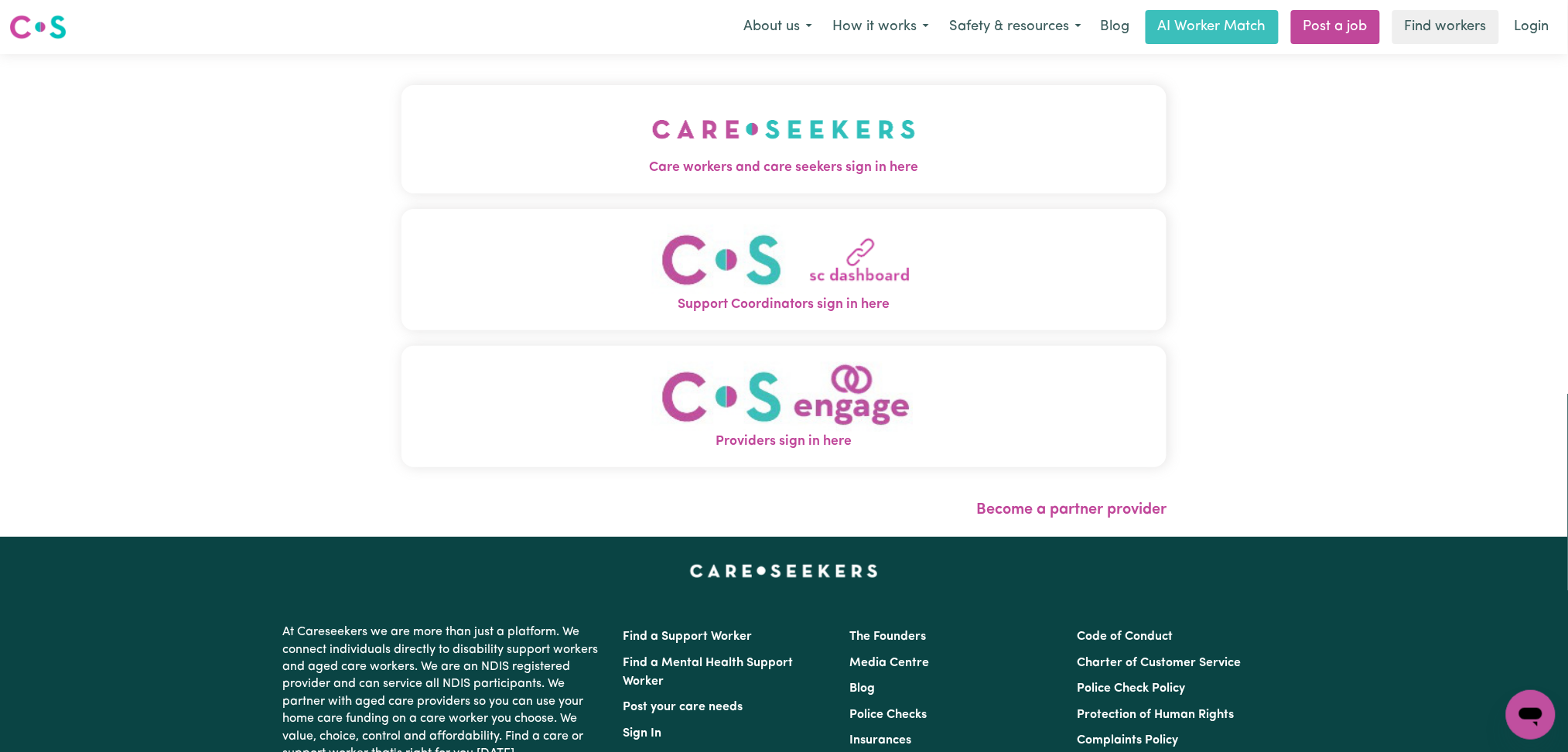
click at [539, 112] on button "Care workers and care seekers sign in here" at bounding box center [784, 140] width 766 height 108
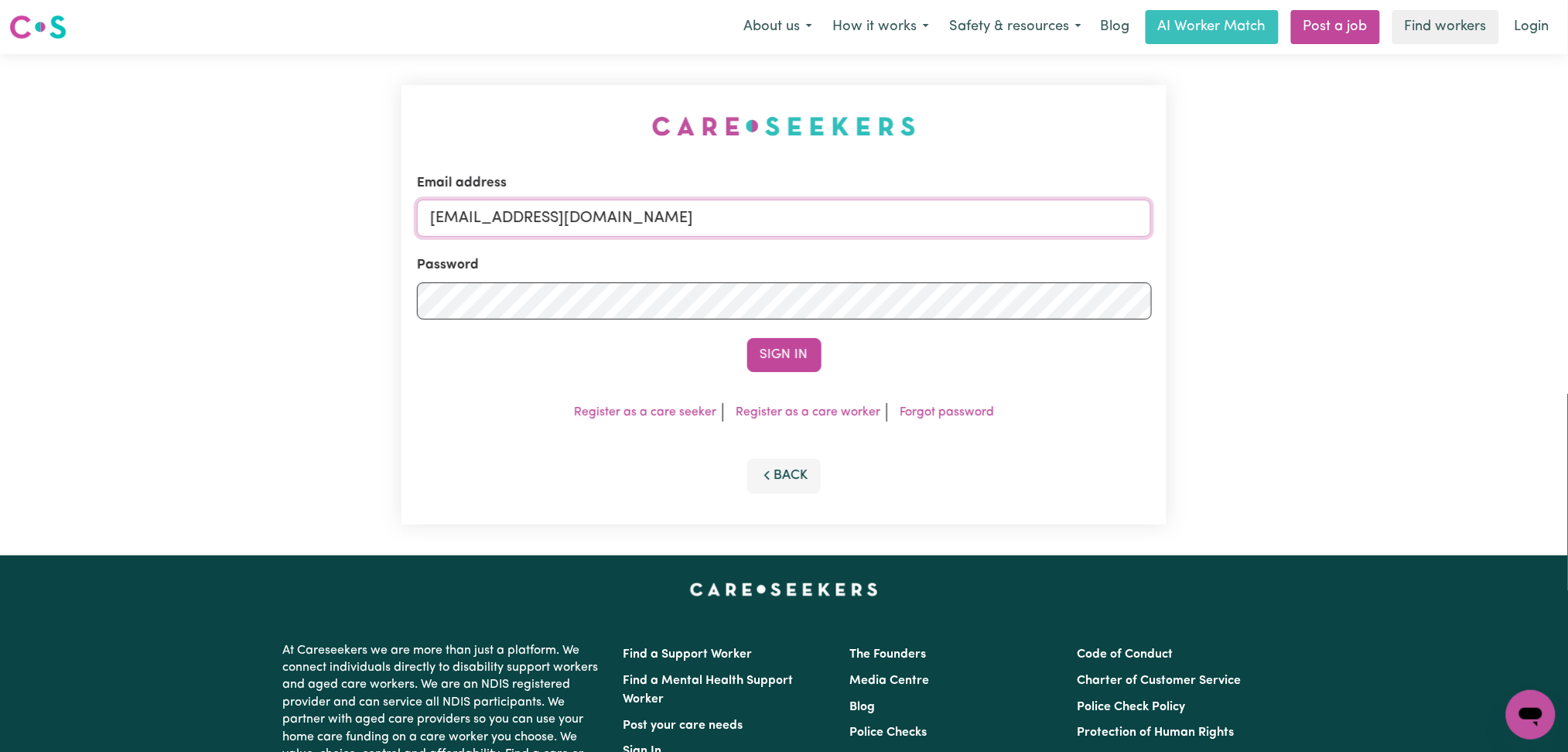
click at [546, 220] on input "[EMAIL_ADDRESS][DOMAIN_NAME]" at bounding box center [784, 218] width 735 height 37
drag, startPoint x: 513, startPoint y: 208, endPoint x: 883, endPoint y: 208, distance: 370.0
click at [883, 208] on input "Superuser~[EMAIL_ADDRESS][DOMAIN_NAME]" at bounding box center [784, 218] width 735 height 37
type input "Superuser~[EMAIL_ADDRESS][DOMAIN_NAME]"
click at [786, 338] on button "Sign In" at bounding box center [784, 356] width 74 height 34
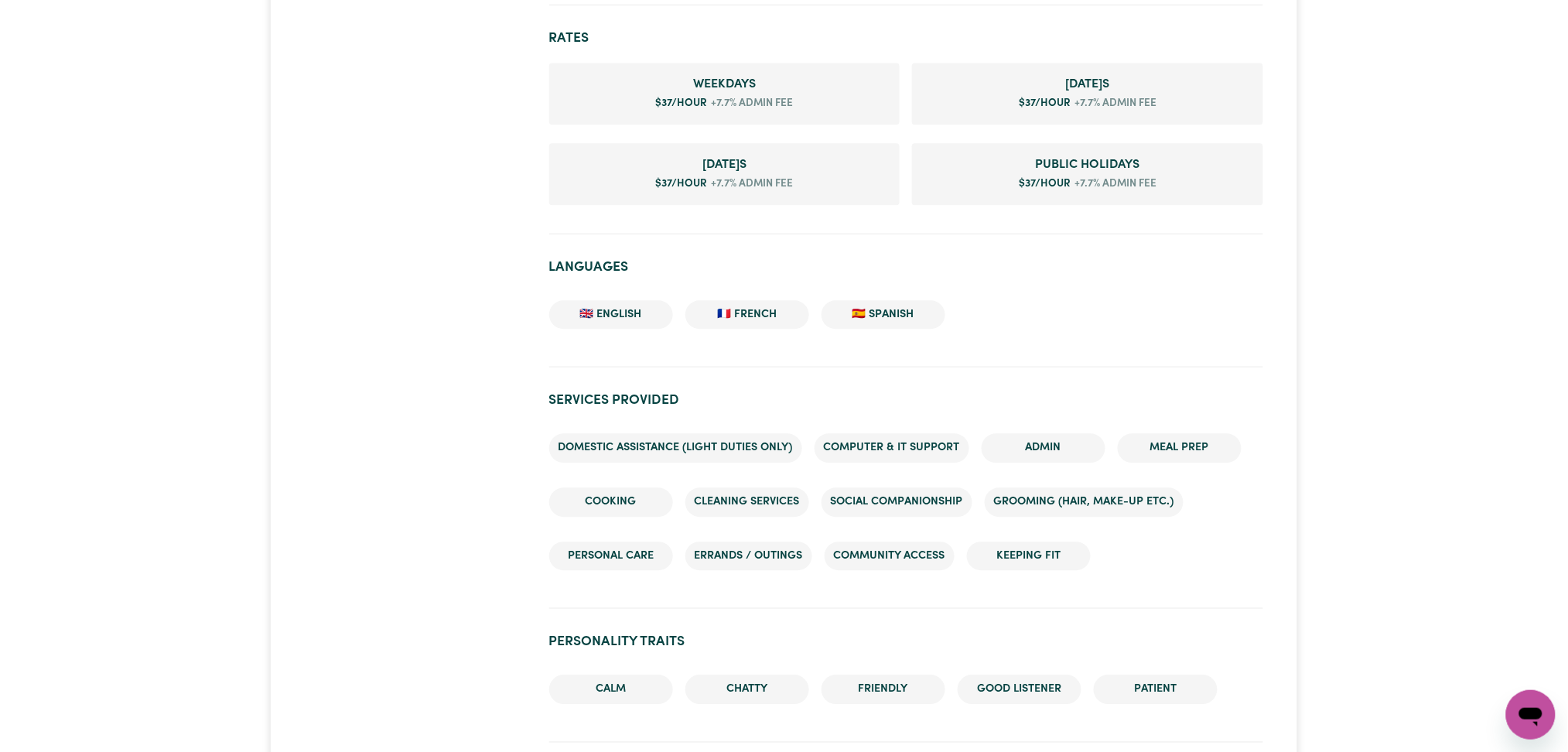
scroll to position [722, 0]
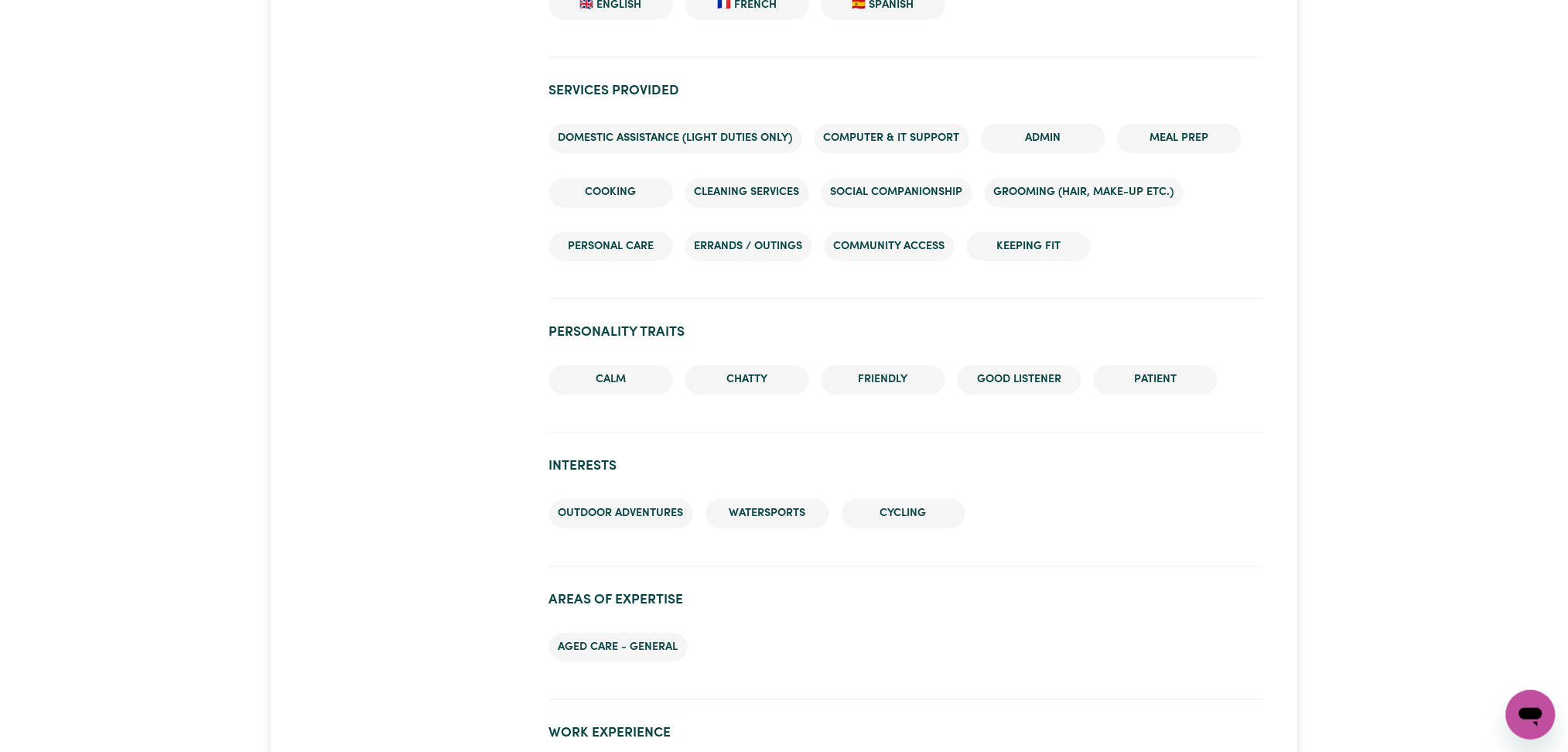
scroll to position [1857, 0]
